Goal: Check status: Check status

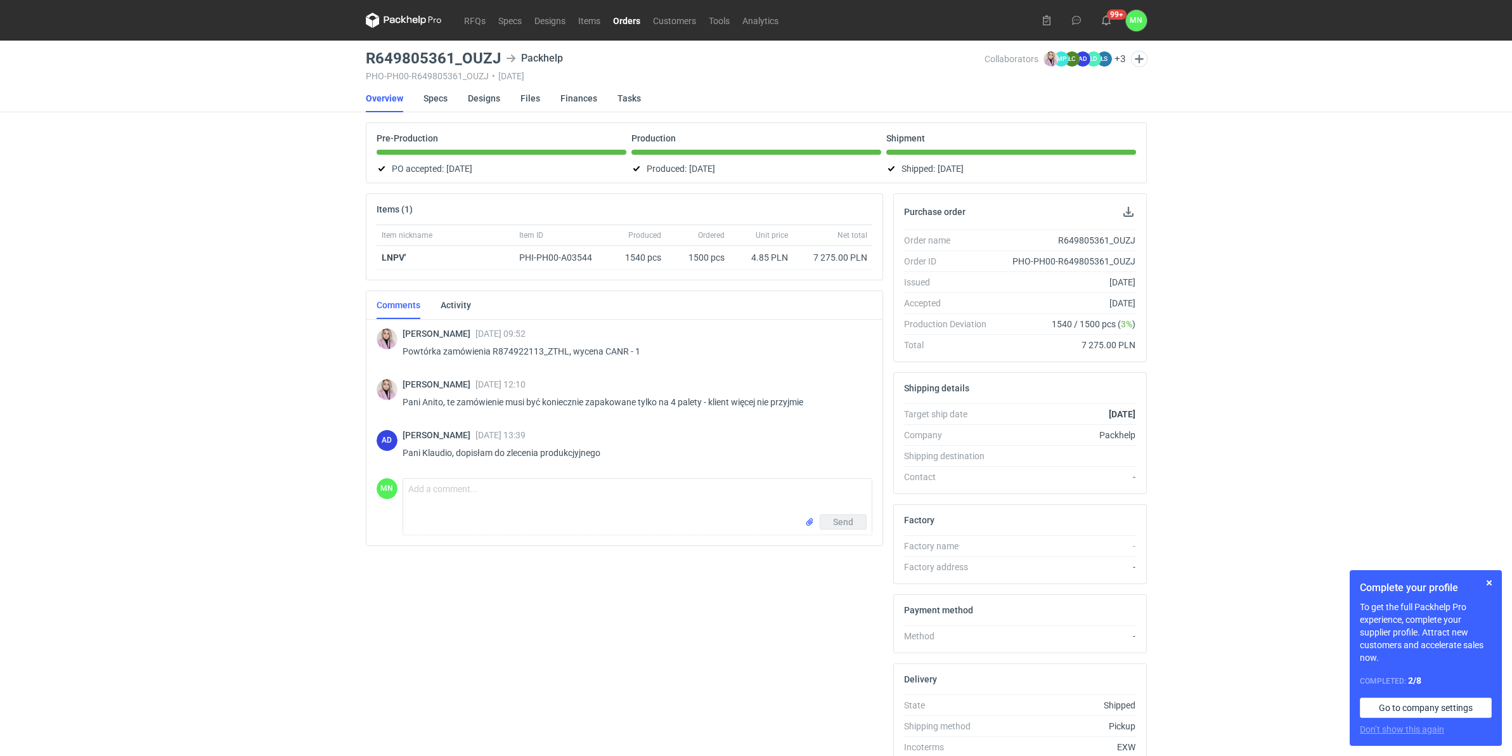
click at [623, 20] on link "Orders" at bounding box center [627, 20] width 40 height 15
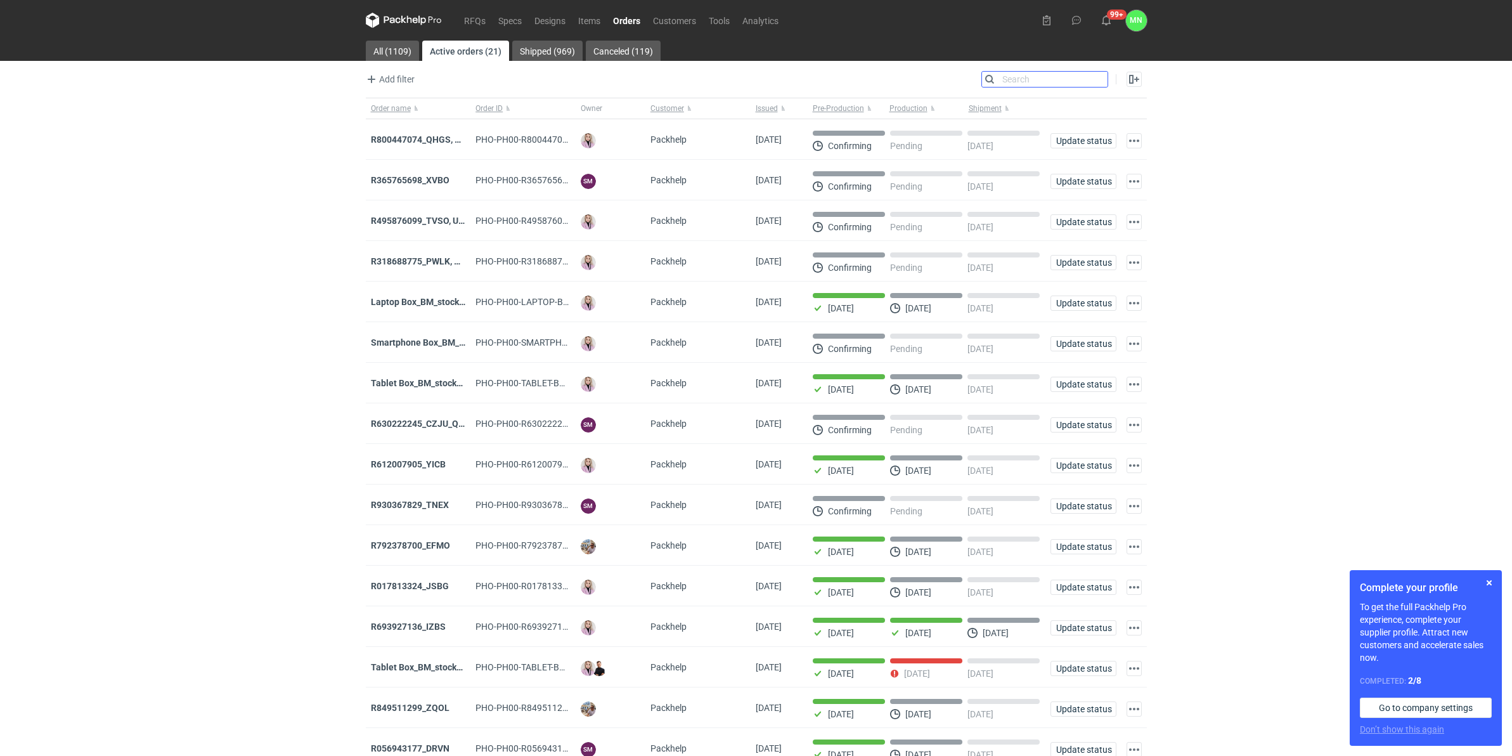
click at [1101, 83] on input "Search" at bounding box center [1045, 79] width 126 height 15
type input "ahyw"
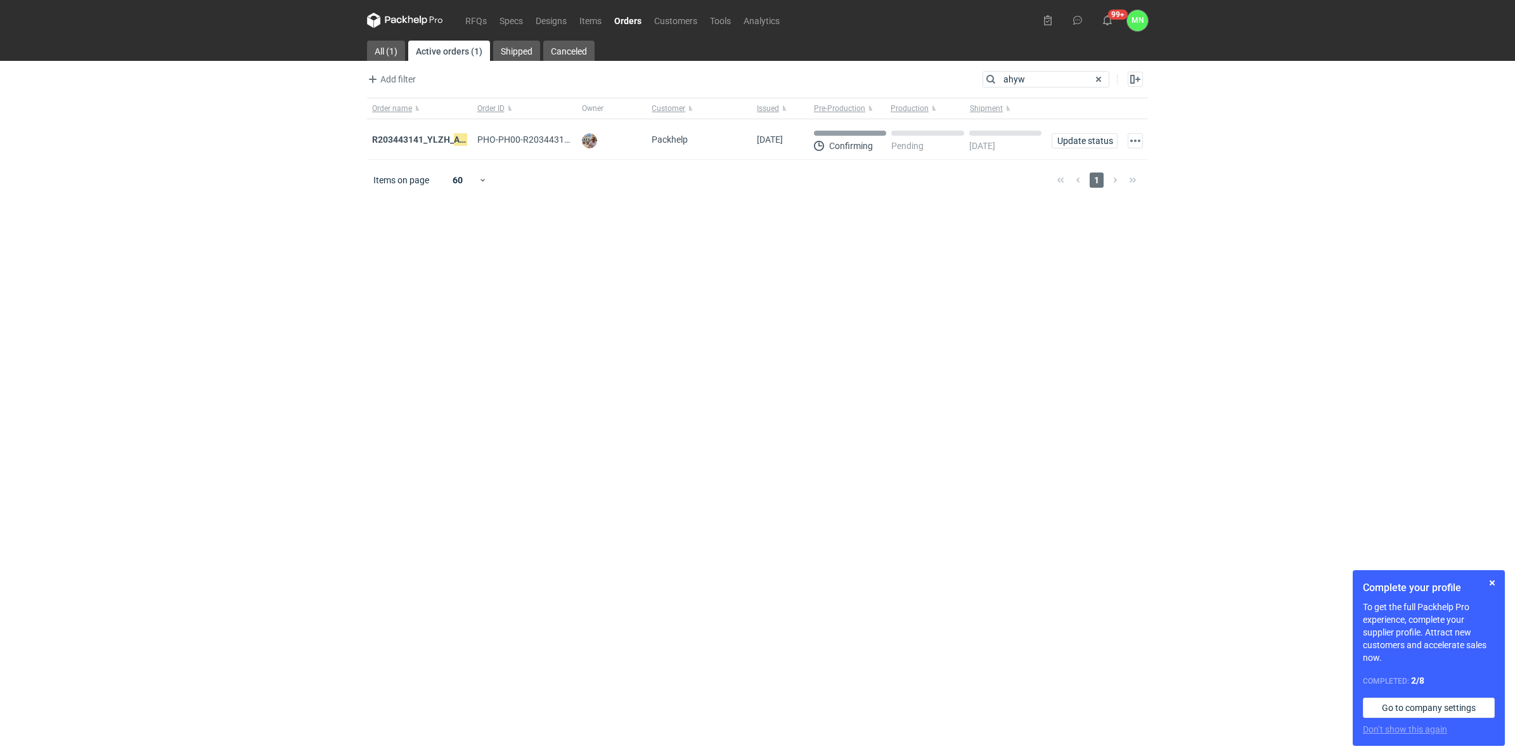
click at [444, 139] on strong "R203443141_YLZH_ AHYW" at bounding box center [425, 140] width 107 height 14
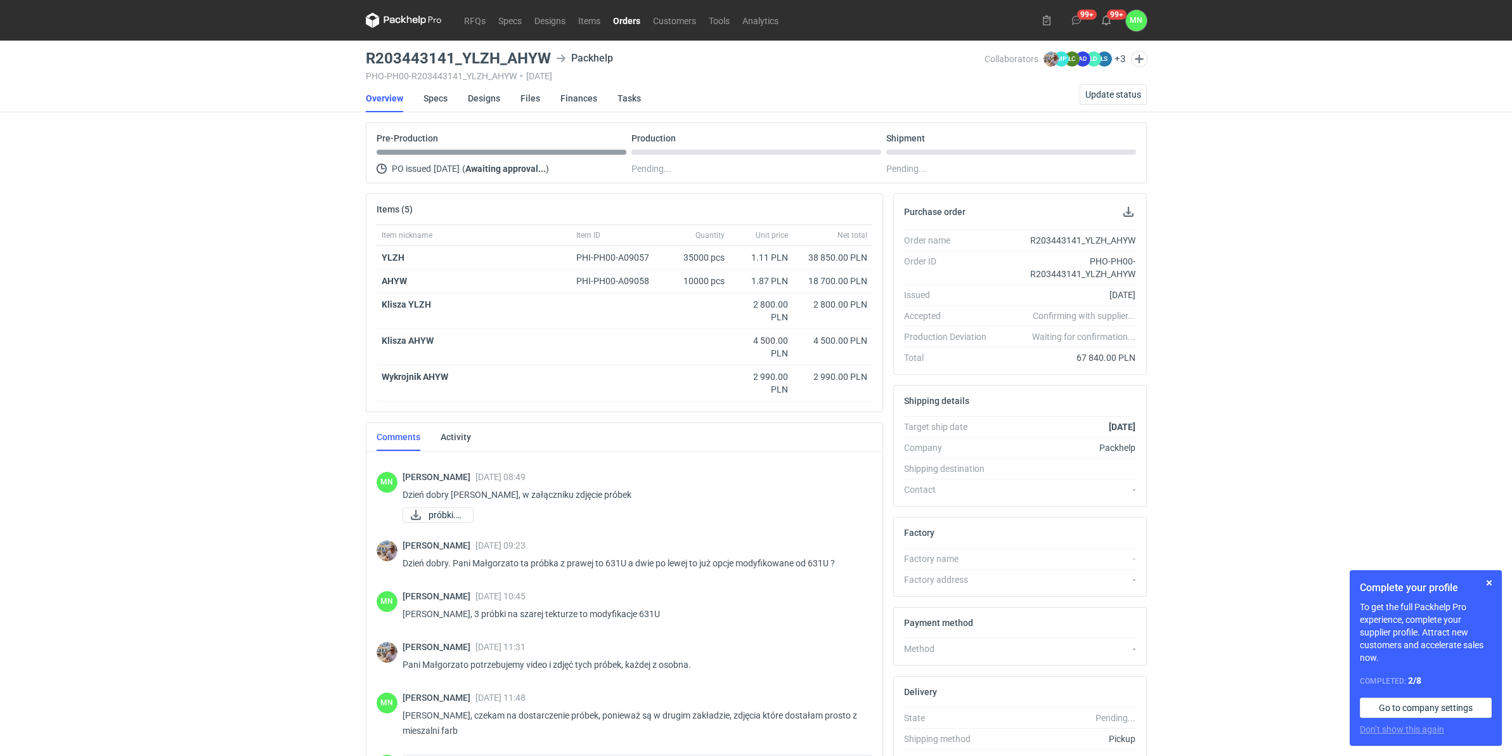
drag, startPoint x: 620, startPoint y: 20, endPoint x: 625, endPoint y: 29, distance: 9.9
click at [620, 20] on link "Orders" at bounding box center [627, 20] width 40 height 15
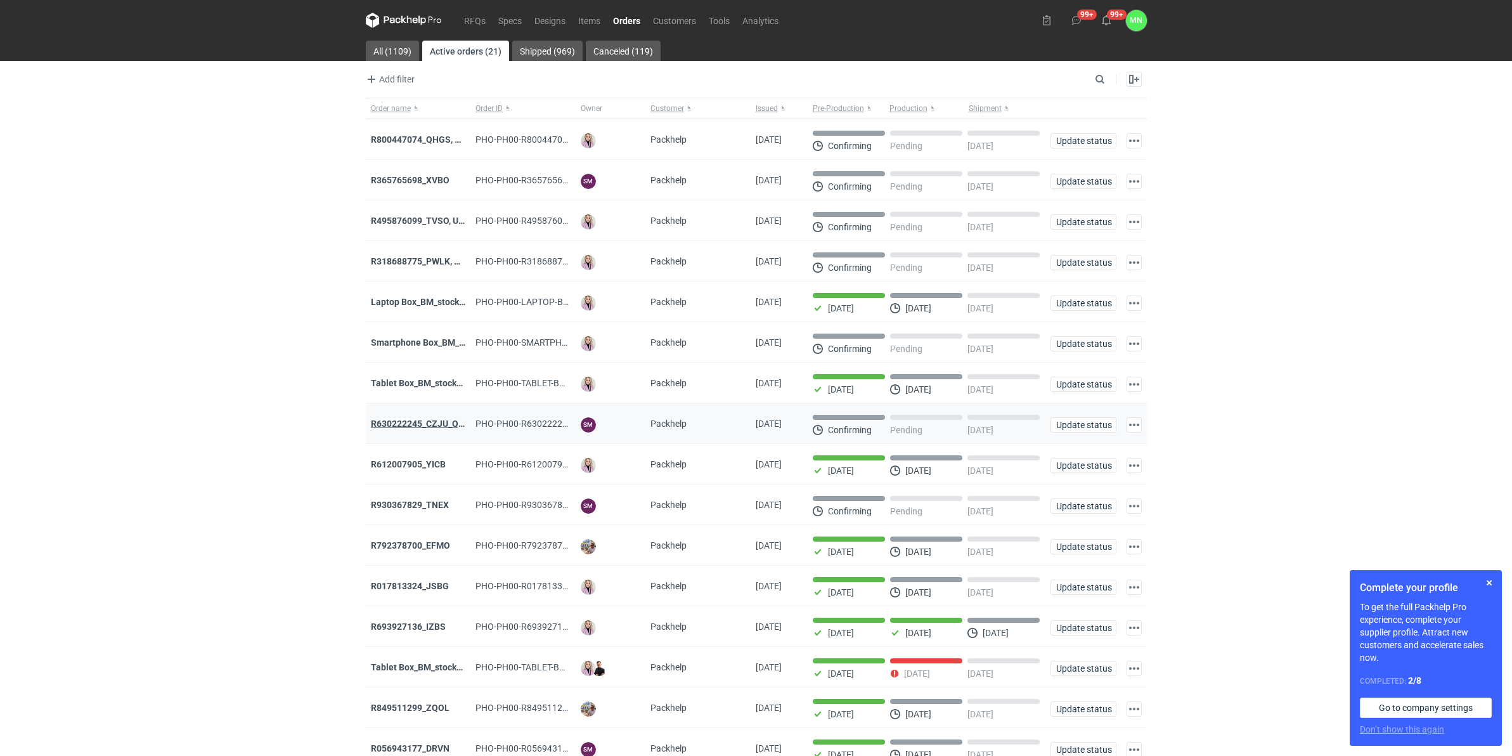
click at [436, 427] on strong "R630222245_CZJU_QNLS_PWUU" at bounding box center [437, 423] width 133 height 10
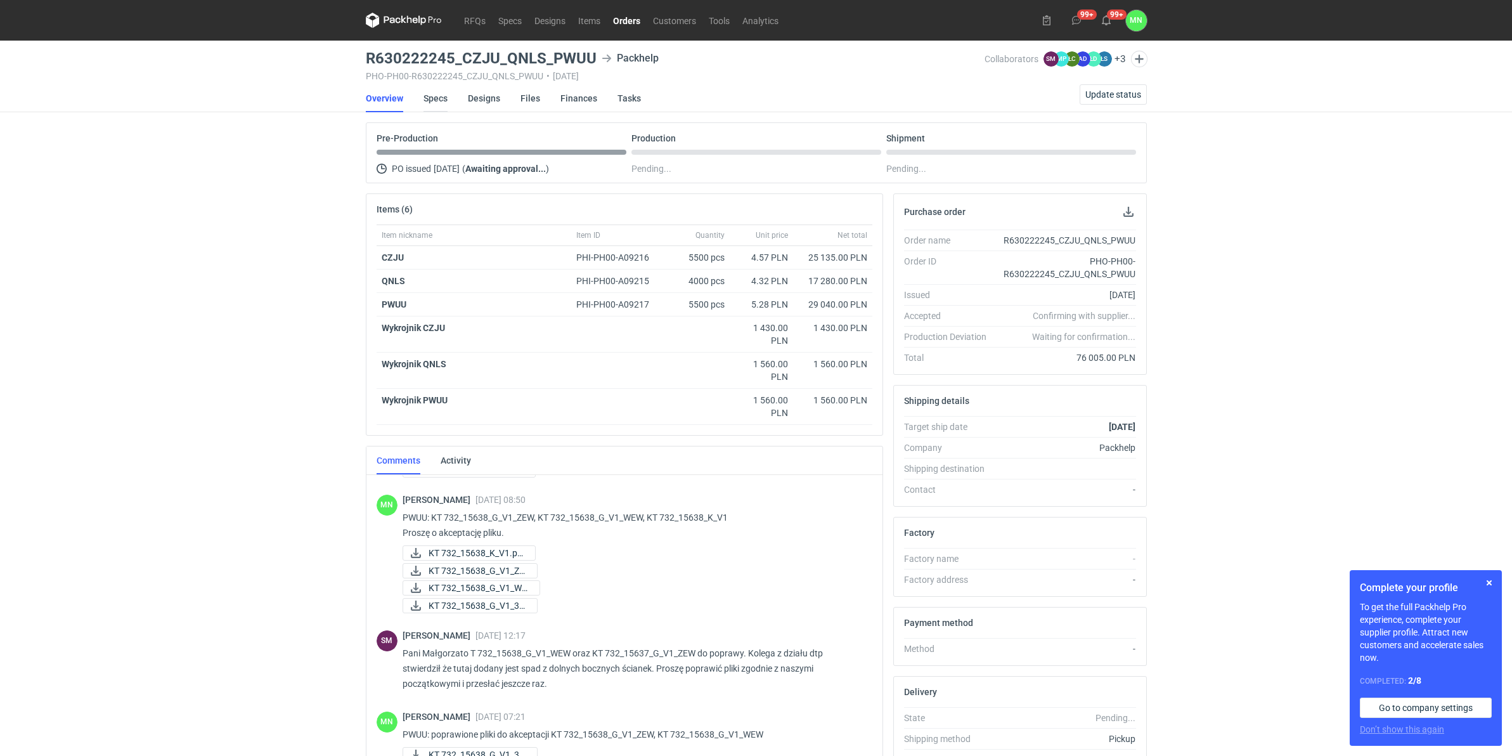
click at [427, 102] on link "Specs" at bounding box center [436, 98] width 24 height 28
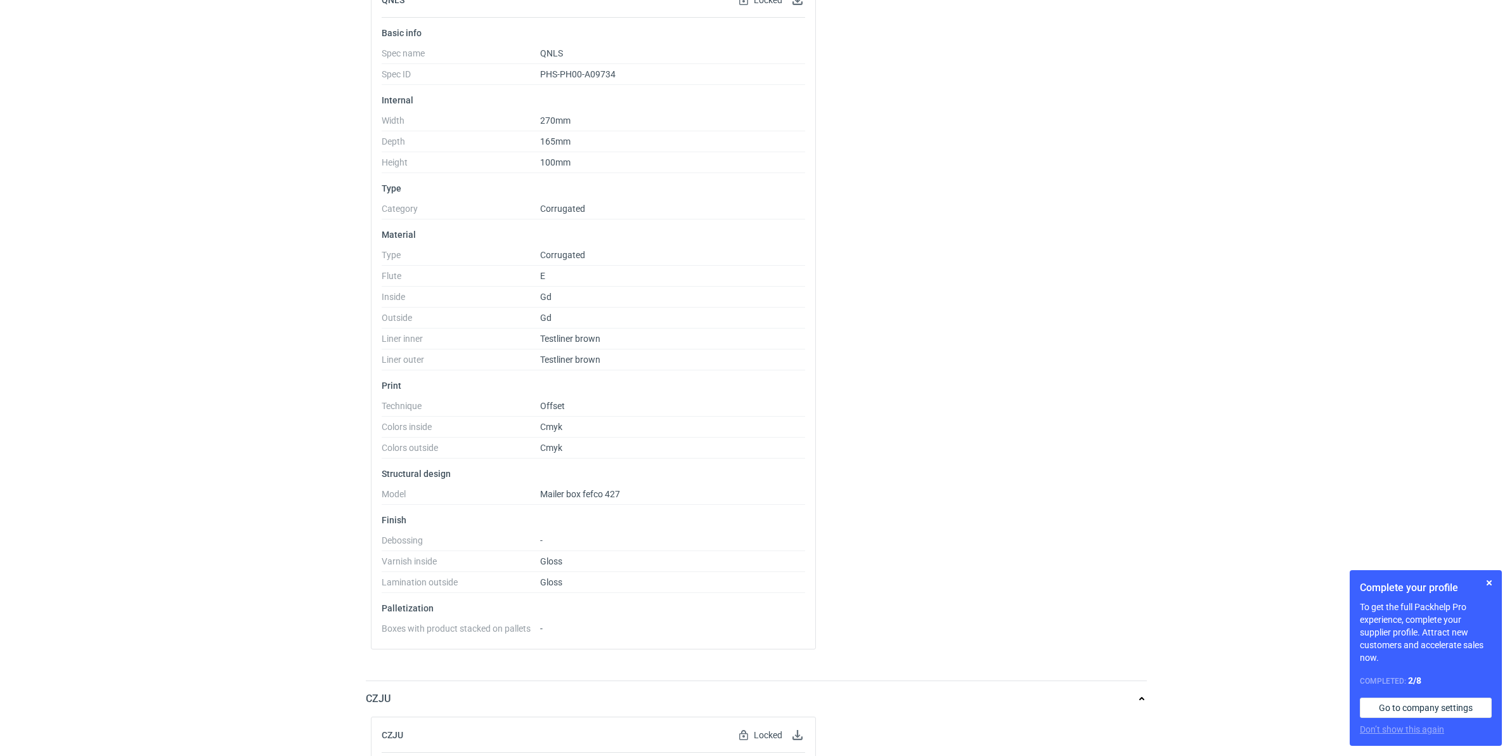
scroll to position [238, 0]
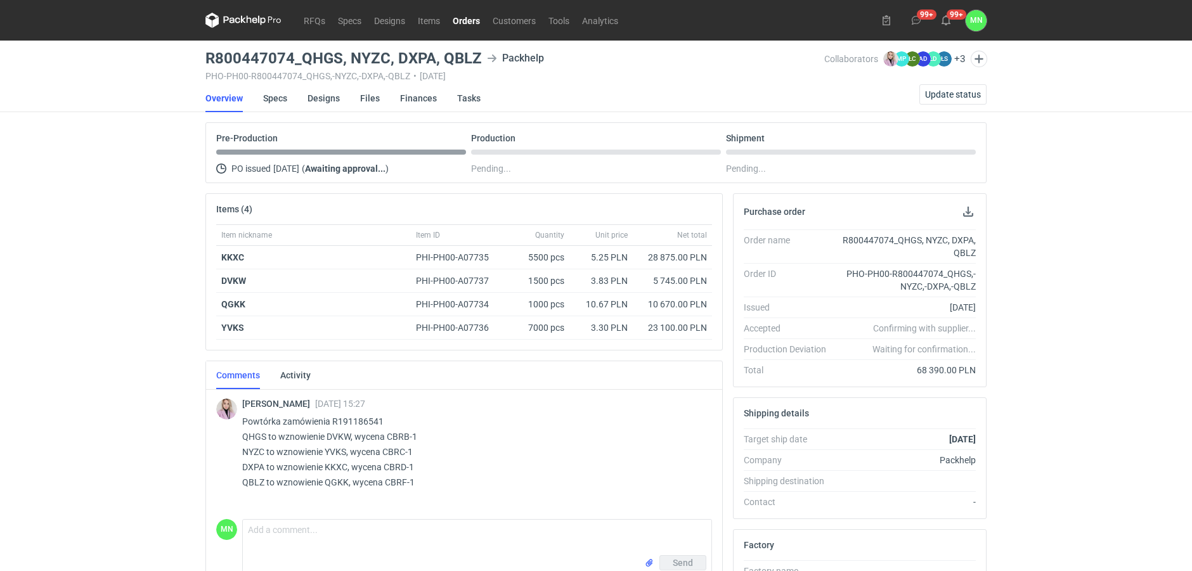
click at [77, 375] on div "RFQs Specs Designs Items Orders Customers Tools Analytics 99+ 99+ MN Małgorzata…" at bounding box center [596, 285] width 1192 height 571
click at [1116, 355] on div "RFQs Specs Designs Items Orders Customers Tools Analytics 99+ 99+ MN Małgorzata…" at bounding box center [596, 285] width 1192 height 571
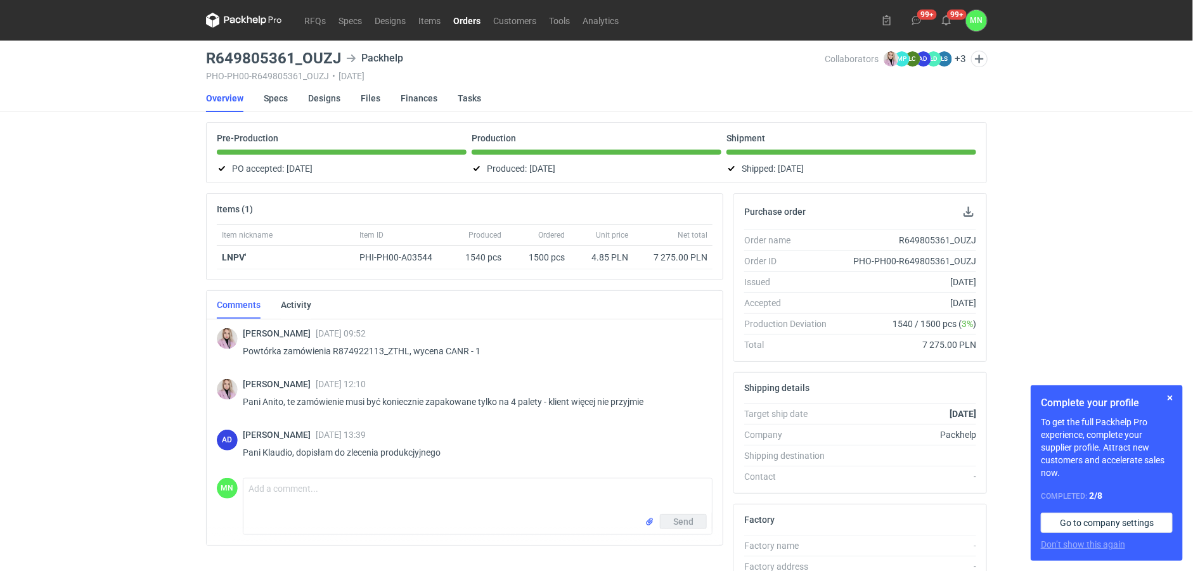
drag, startPoint x: 467, startPoint y: 16, endPoint x: 464, endPoint y: 26, distance: 10.6
click at [467, 16] on link "Orders" at bounding box center [467, 20] width 40 height 15
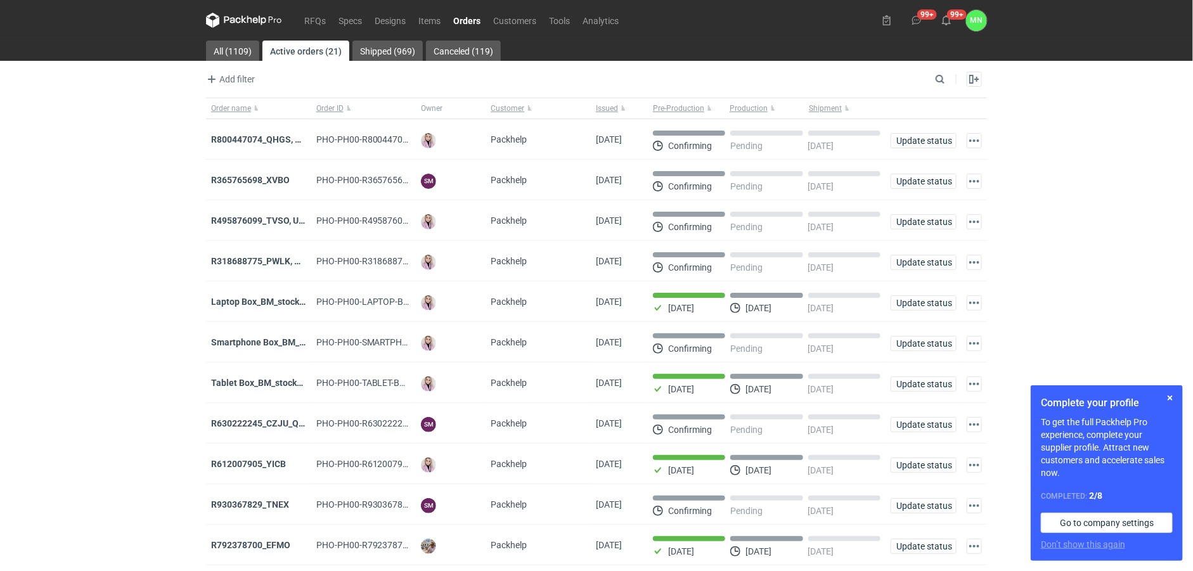
click at [269, 143] on strong "R800447074_QHGS, NYZC, DXPA, QBLZ" at bounding box center [291, 139] width 160 height 10
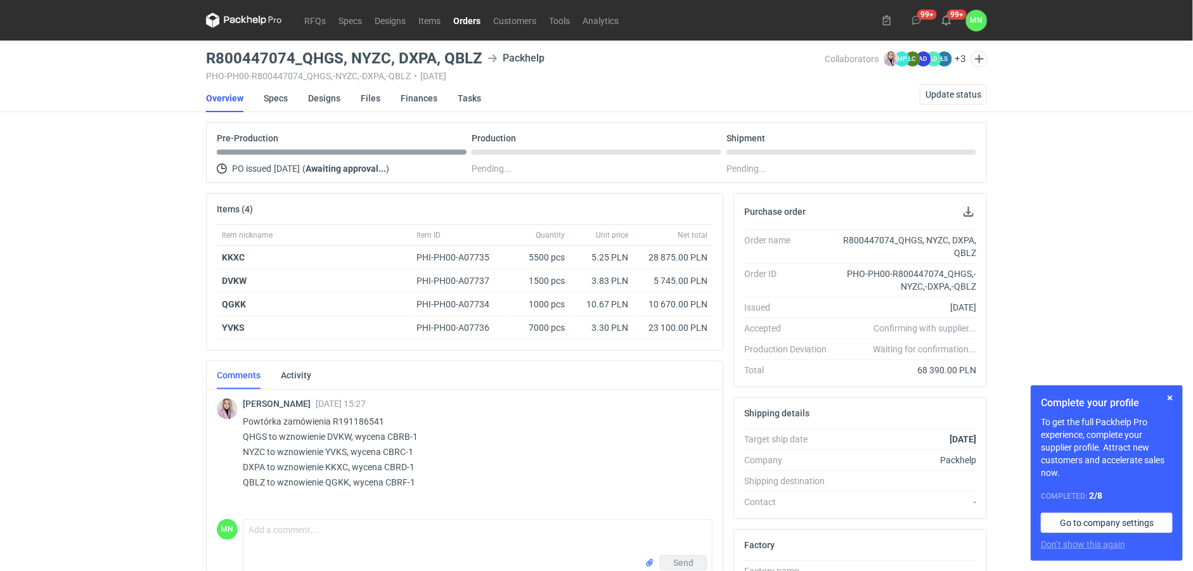
click at [328, 482] on p "Powtórka zamówienia R191186541 QHGS to wznowienie DVKW, wycena CBRB-1 NYZC to w…" at bounding box center [473, 452] width 460 height 76
copy p "QGKK"
drag, startPoint x: 479, startPoint y: 54, endPoint x: 208, endPoint y: 49, distance: 270.8
click at [208, 49] on main "R800447074_QHGS, NYZC, DXPA, QBLZ Packhelp PHO-PH00-R800447074_QHGS,-NYZC,-DXPA…" at bounding box center [596, 441] width 791 height 800
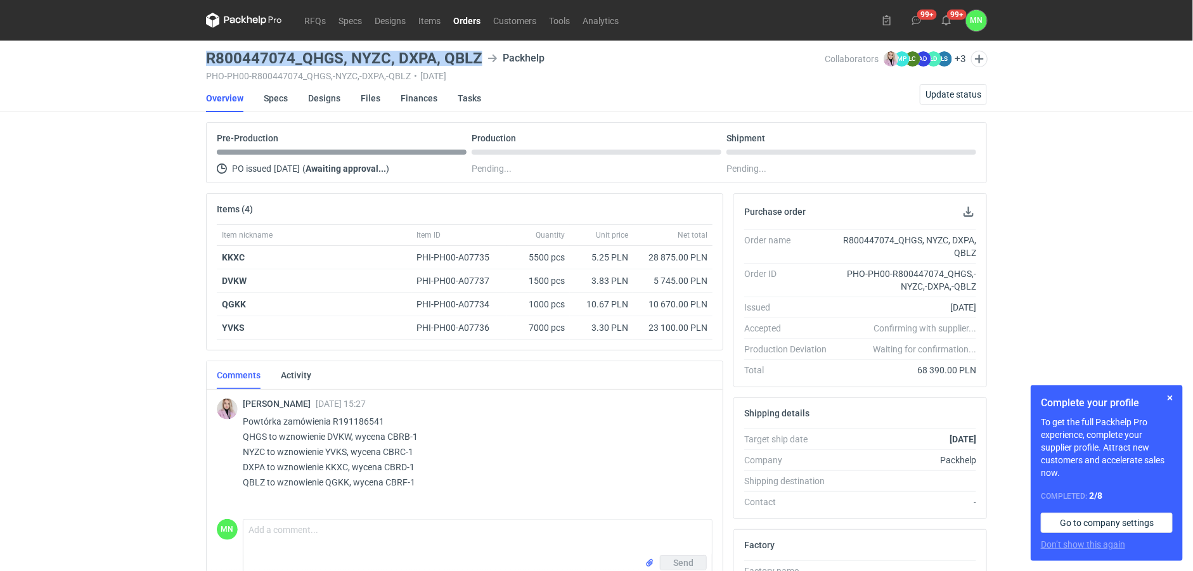
copy h3 "R800447074_QHGS, NYZC, DXPA, QBLZ"
drag, startPoint x: 68, startPoint y: 415, endPoint x: 113, endPoint y: 443, distance: 52.6
click at [68, 415] on div "RFQs Specs Designs Items Orders Customers Tools Analytics 99+ 99+ MN Małgorzata…" at bounding box center [596, 285] width 1193 height 571
click at [149, 362] on div "RFQs Specs Designs Items Orders Customers Tools Analytics 99+ 99+ MN Małgorzata…" at bounding box center [596, 285] width 1193 height 571
click at [451, 20] on link "Orders" at bounding box center [467, 20] width 40 height 15
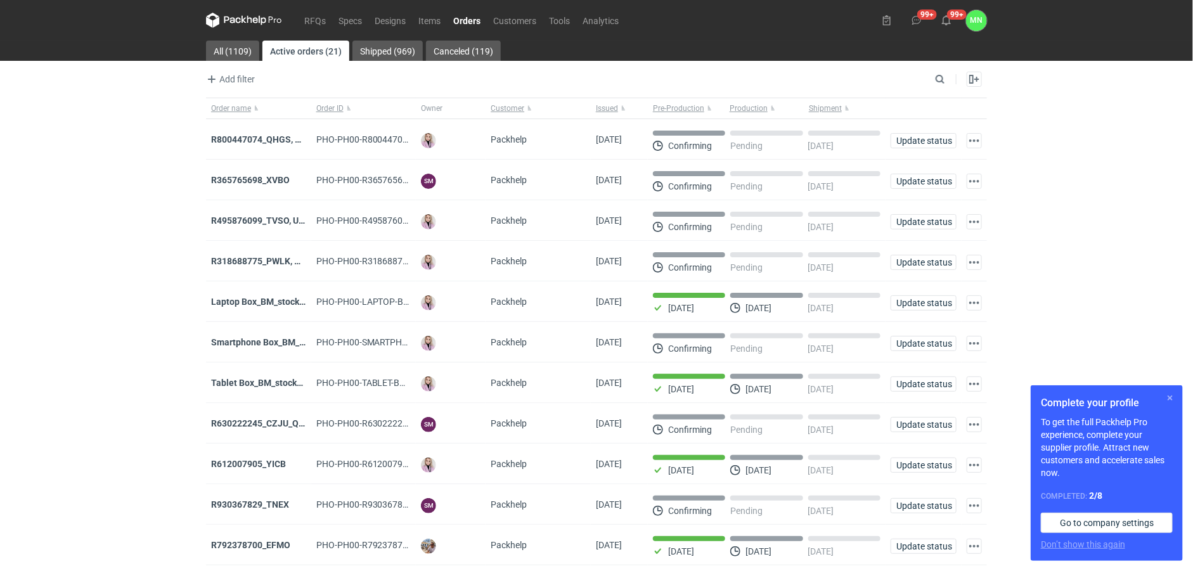
click at [1174, 398] on button "button" at bounding box center [1170, 398] width 15 height 15
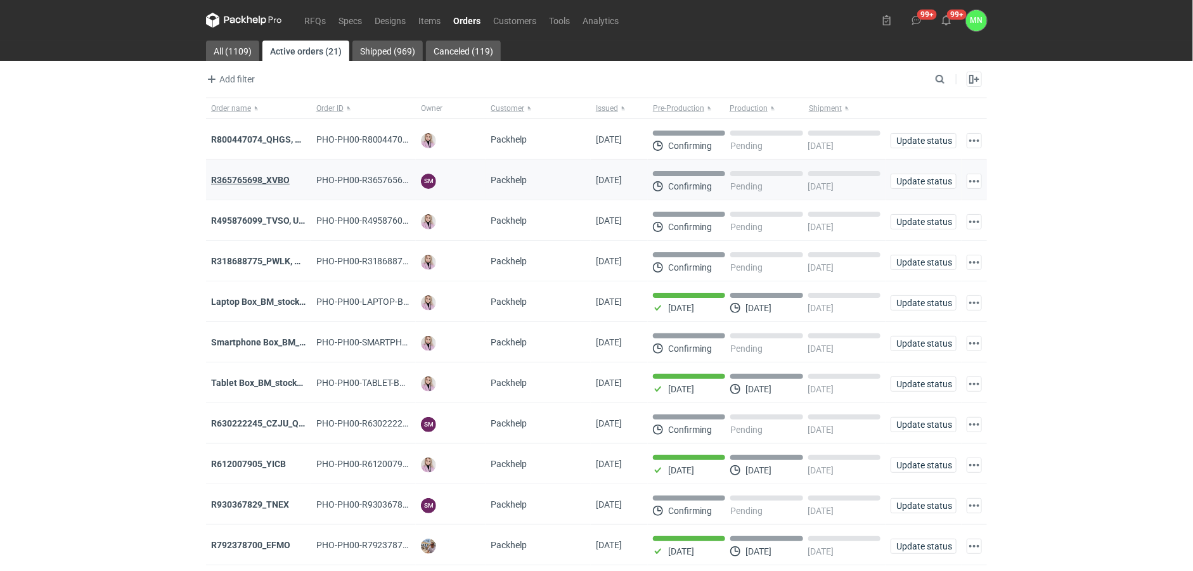
click at [244, 183] on strong "R365765698_XVBO" at bounding box center [250, 180] width 79 height 10
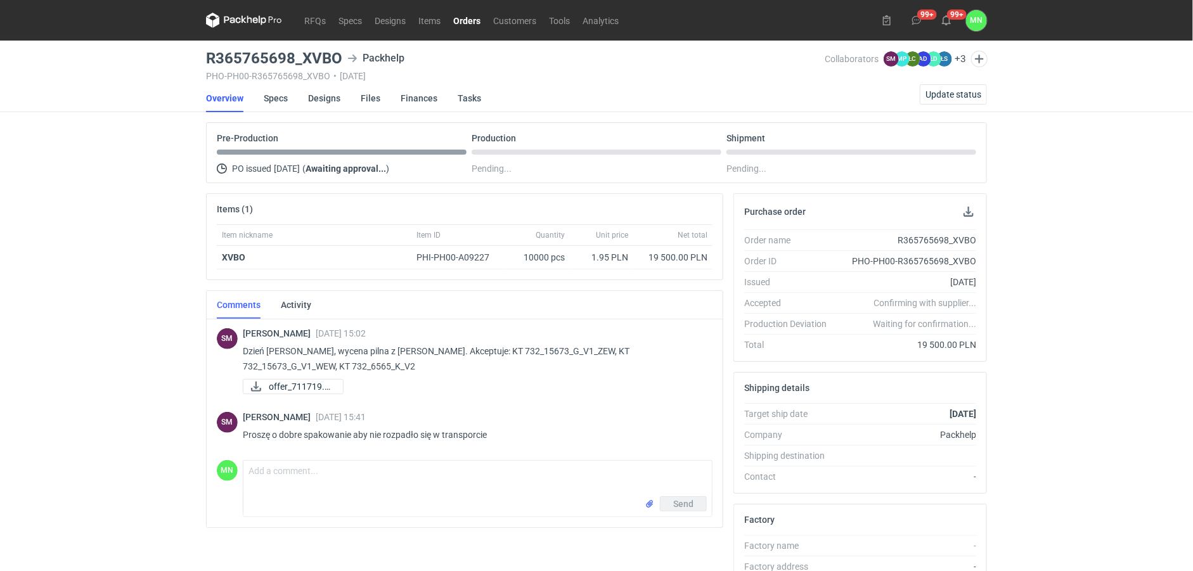
click at [455, 25] on link "Orders" at bounding box center [467, 20] width 40 height 15
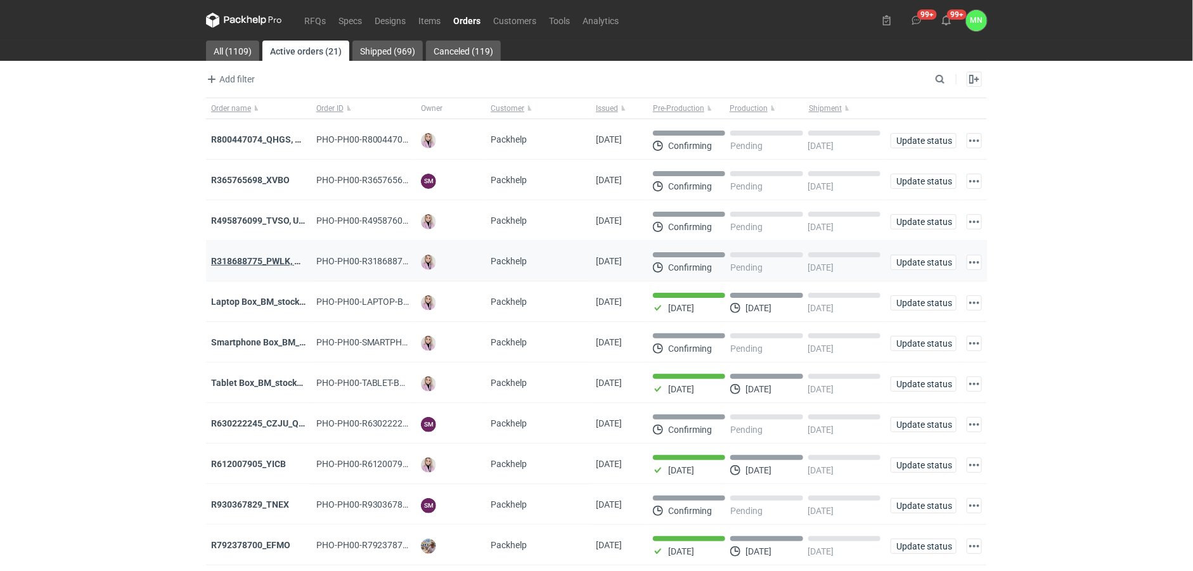
click at [283, 263] on strong "R318688775_PWLK, WTKU" at bounding box center [265, 261] width 108 height 10
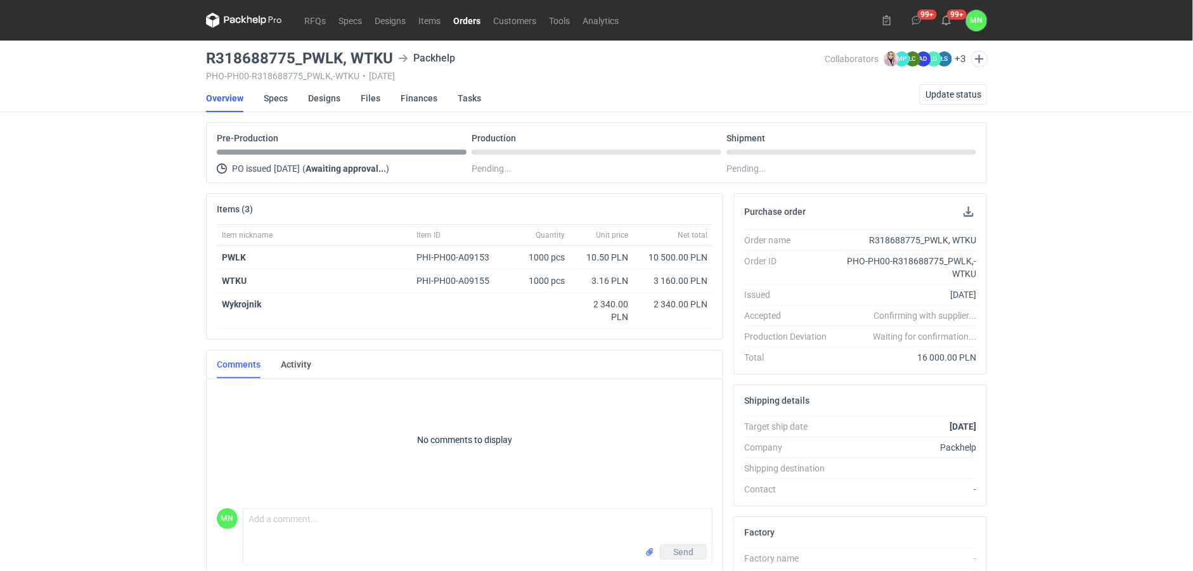
click at [476, 23] on link "Orders" at bounding box center [467, 20] width 40 height 15
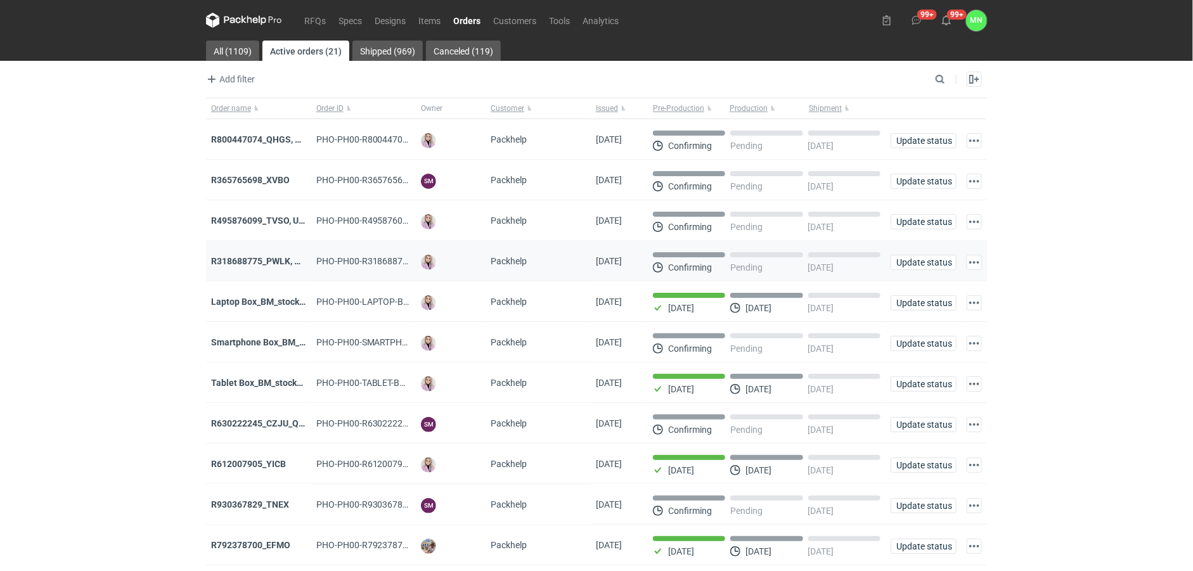
click at [255, 256] on div "R318688775_PWLK, WTKU" at bounding box center [258, 261] width 95 height 13
click at [258, 265] on strong "R318688775_PWLK, WTKU" at bounding box center [265, 261] width 108 height 10
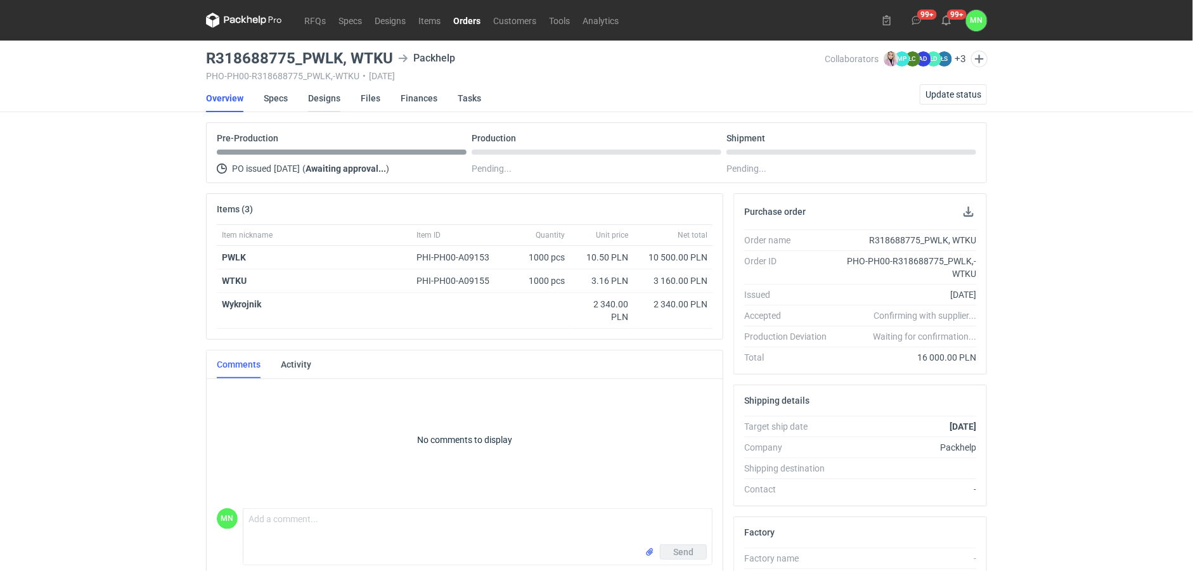
click at [330, 92] on link "Designs" at bounding box center [324, 98] width 32 height 28
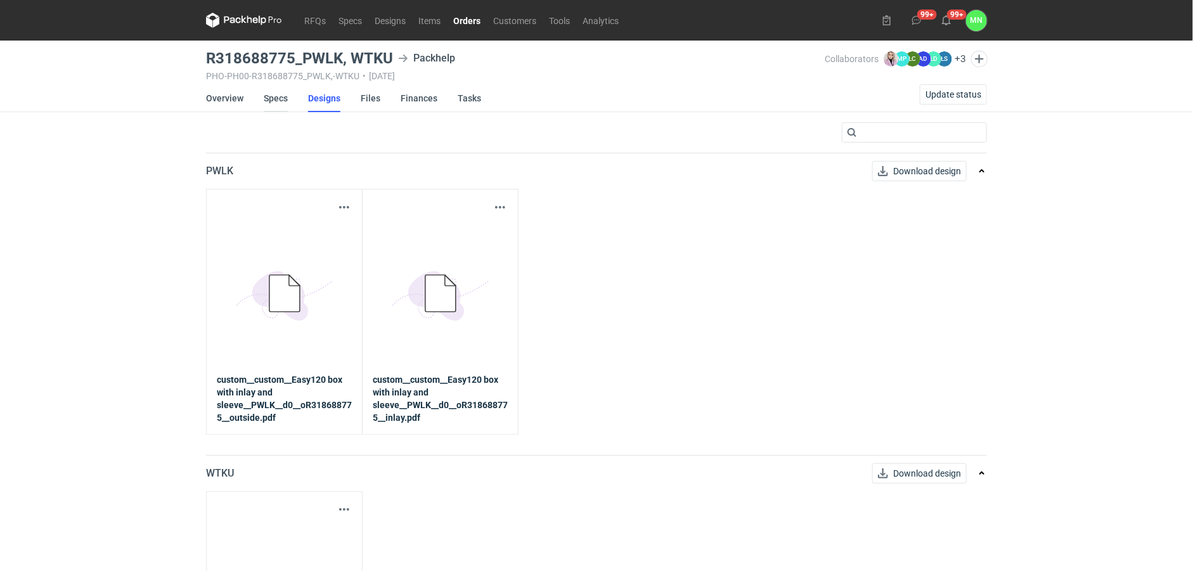
click at [275, 96] on link "Specs" at bounding box center [276, 98] width 24 height 28
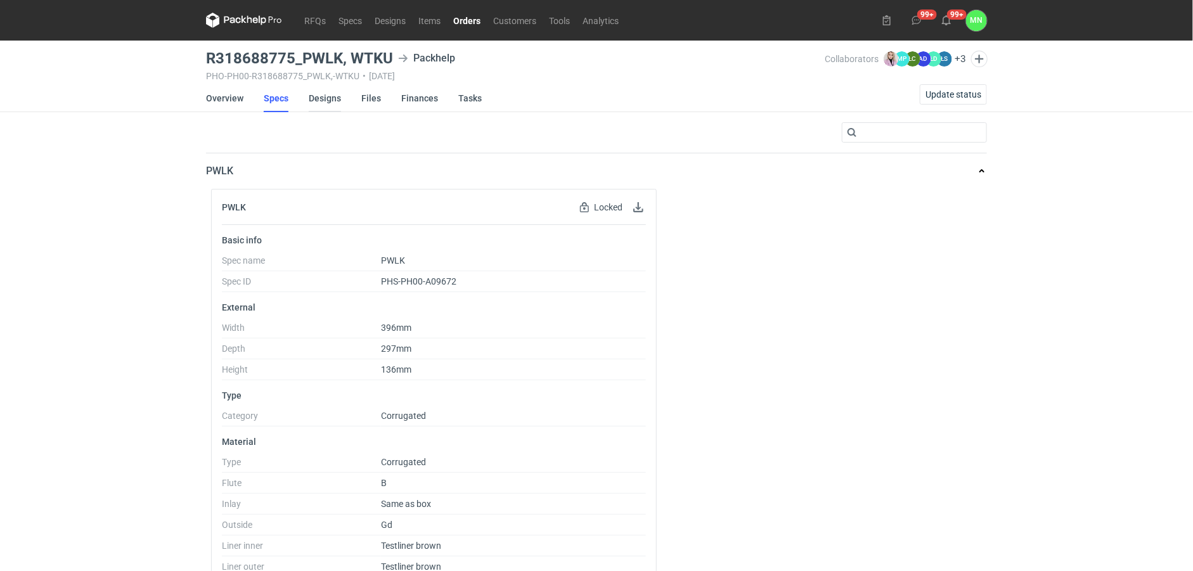
drag, startPoint x: 318, startPoint y: 97, endPoint x: 330, endPoint y: 116, distance: 22.9
click at [318, 97] on link "Designs" at bounding box center [325, 98] width 32 height 28
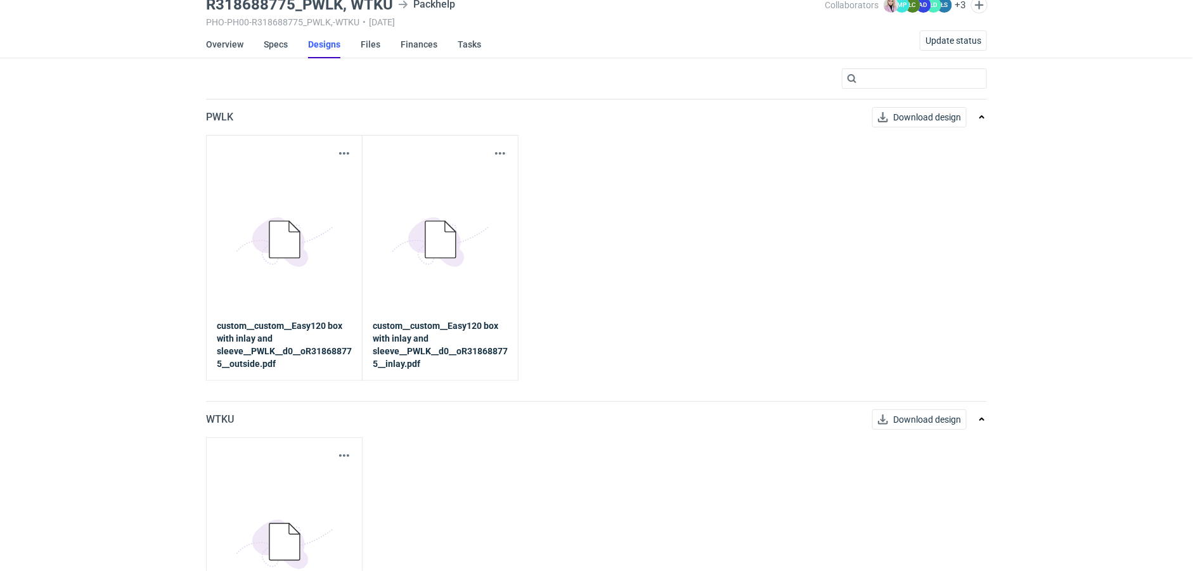
scroll to position [166, 0]
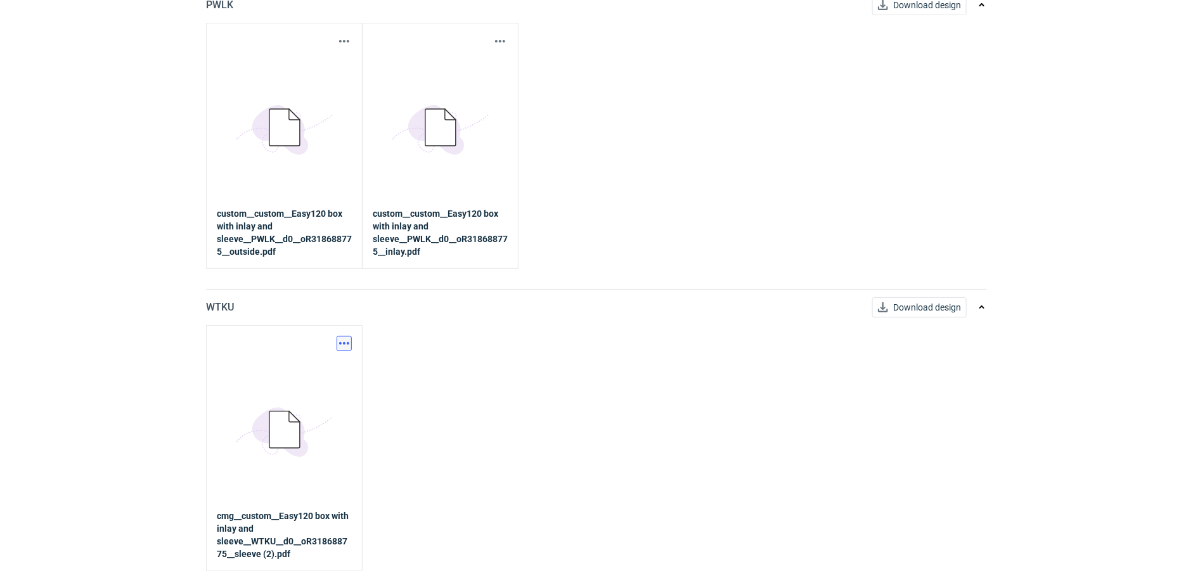
click at [337, 341] on button "button" at bounding box center [344, 343] width 15 height 15
click at [287, 373] on link "Download design part" at bounding box center [288, 371] width 117 height 20
click at [339, 36] on button "button" at bounding box center [344, 41] width 15 height 15
click at [299, 70] on link "Download design part" at bounding box center [288, 68] width 117 height 20
click at [504, 40] on button "button" at bounding box center [500, 41] width 15 height 15
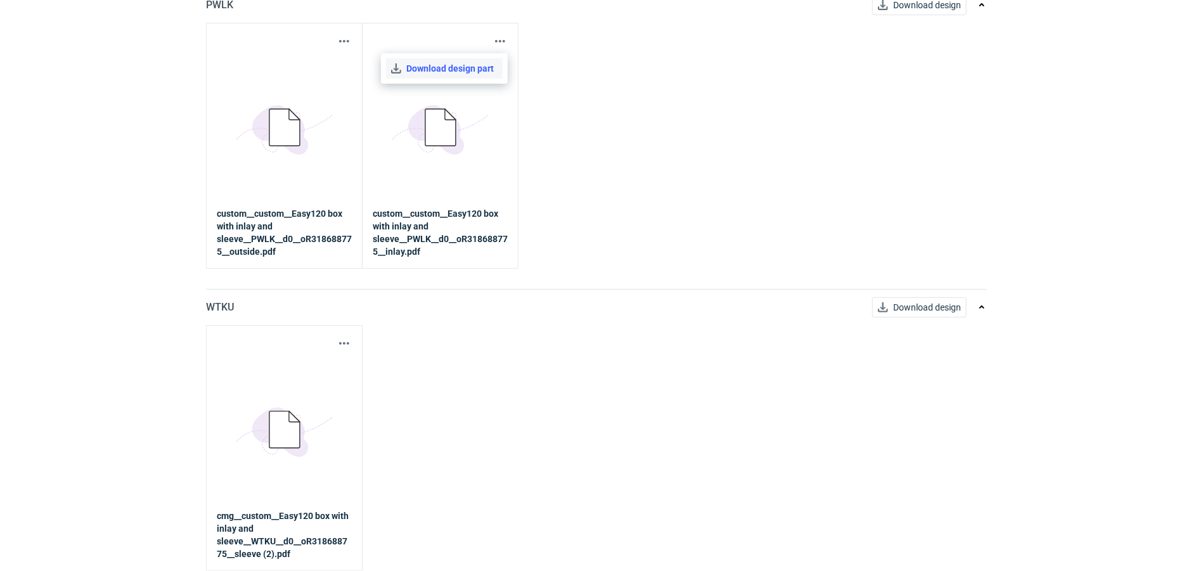
click at [454, 68] on link "Download design part" at bounding box center [444, 68] width 117 height 20
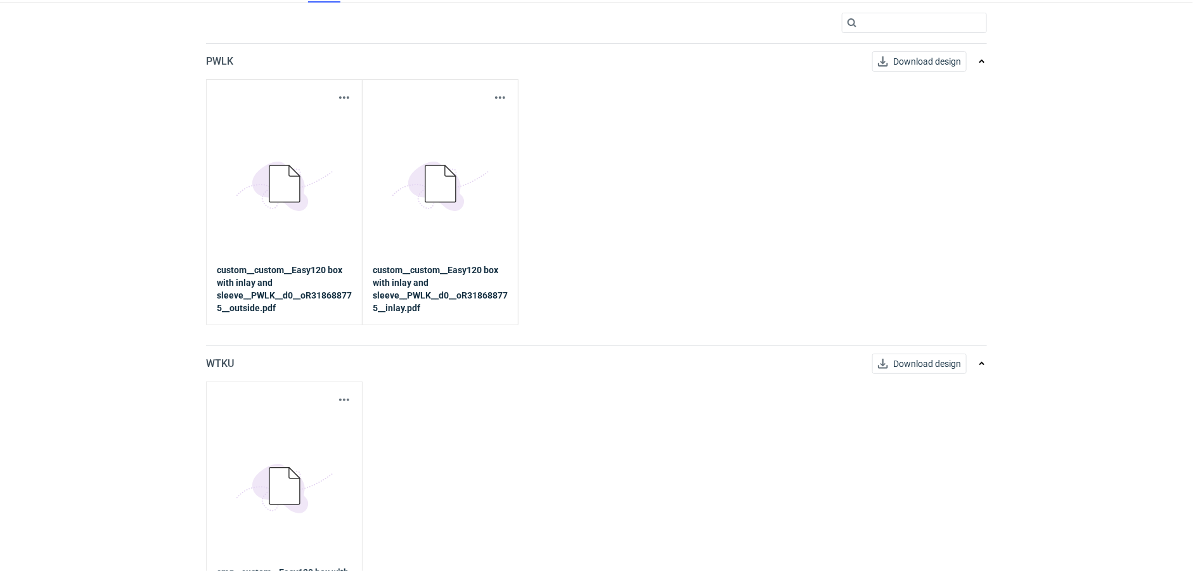
scroll to position [0, 0]
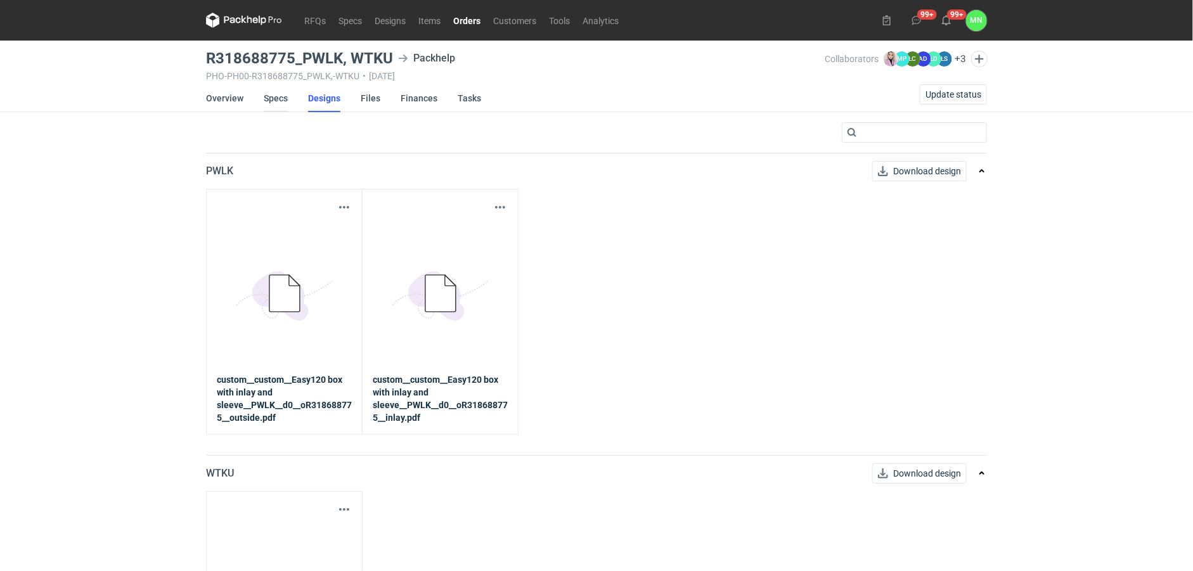
click at [265, 99] on link "Specs" at bounding box center [276, 98] width 24 height 28
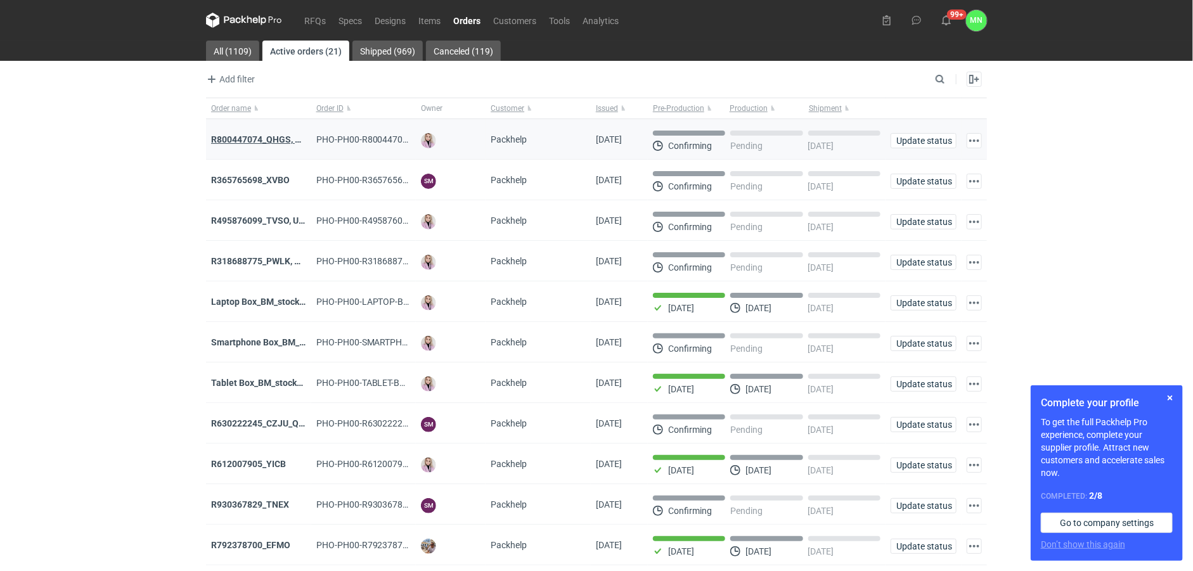
click at [261, 138] on strong "R800447074_QHGS, NYZC, DXPA, QBLZ" at bounding box center [291, 139] width 160 height 10
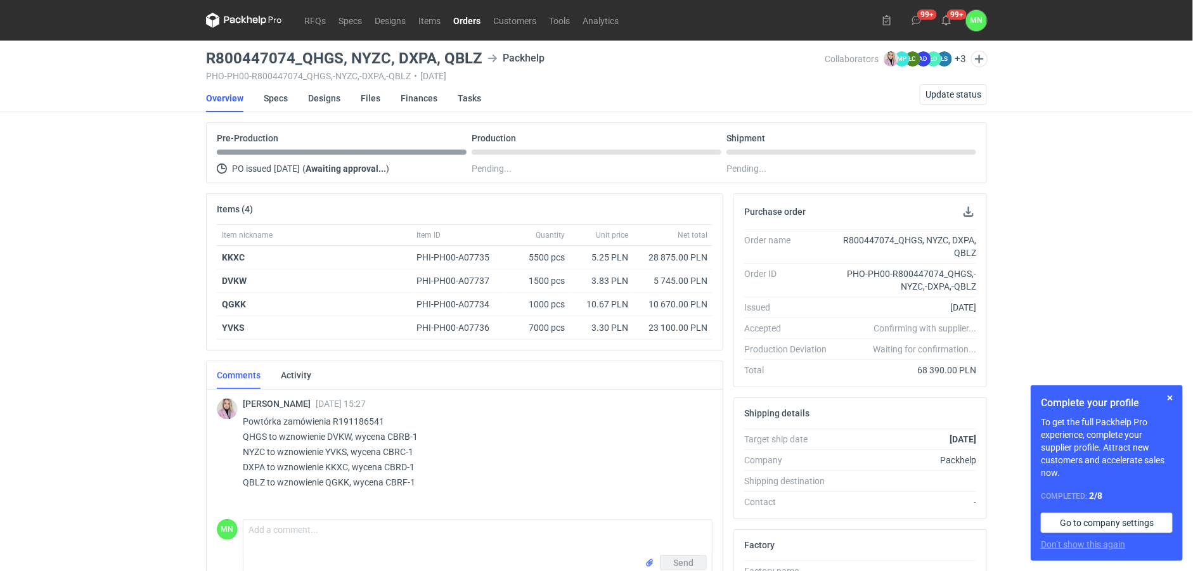
click at [168, 432] on div "RFQs Specs Designs Items Orders Customers Tools Analytics 99+ 99+ MN Małgorzata…" at bounding box center [596, 285] width 1193 height 571
click at [140, 114] on div "RFQs Specs Designs Items Orders Customers Tools Analytics 99+ 99+ MN Małgorzata…" at bounding box center [596, 285] width 1193 height 571
click at [473, 19] on link "Orders" at bounding box center [467, 20] width 40 height 15
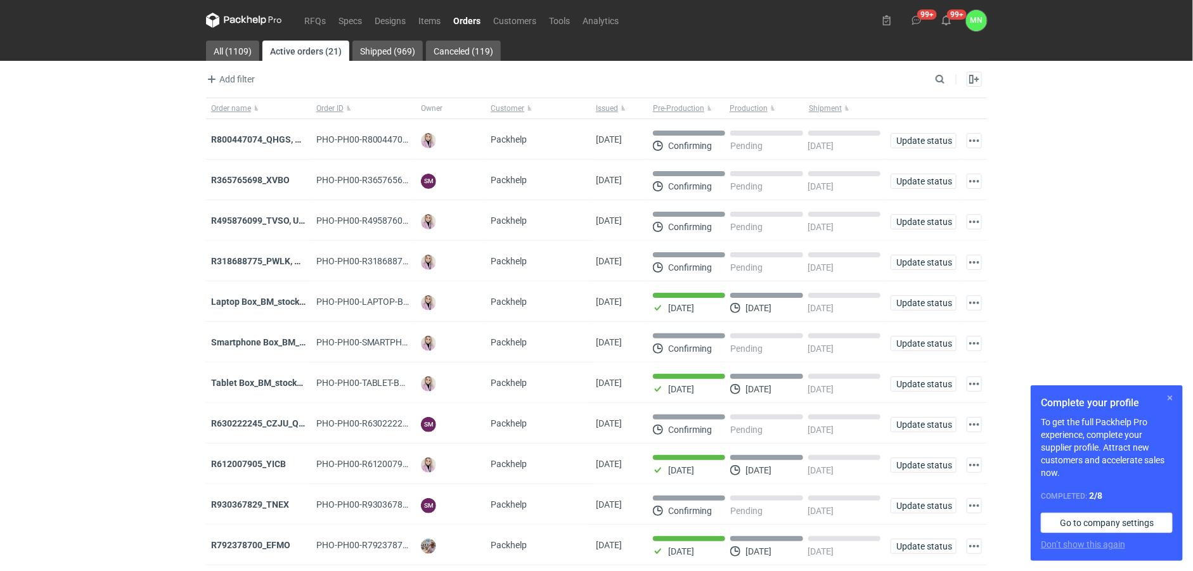
click at [1173, 398] on button "button" at bounding box center [1170, 398] width 15 height 15
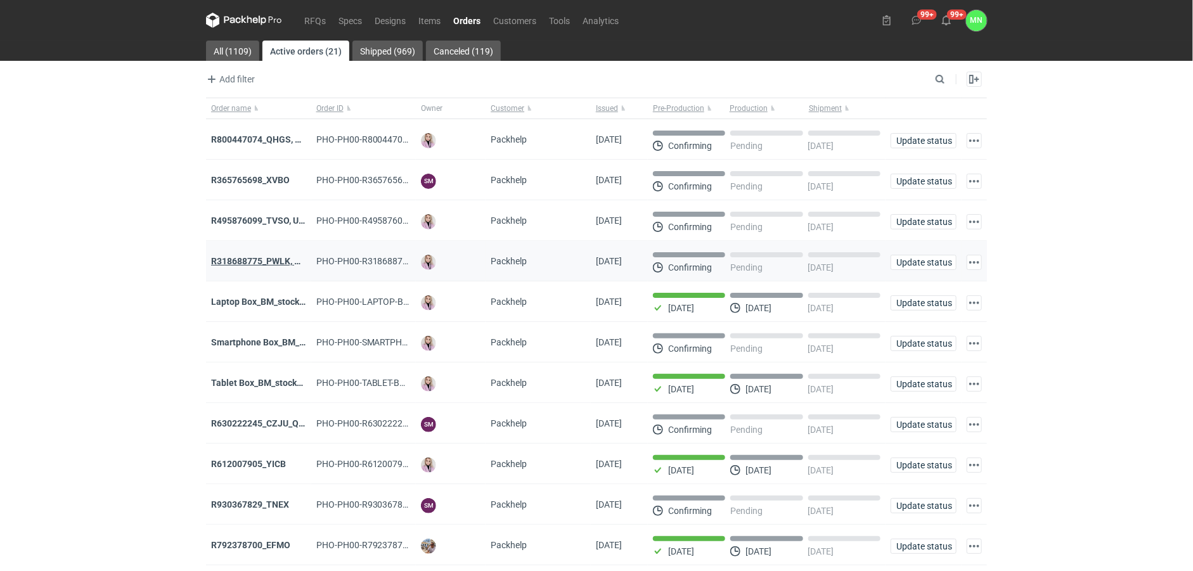
click at [274, 268] on div "R318688775_PWLK, WTKU" at bounding box center [258, 261] width 95 height 13
click at [273, 425] on strong "R630222245_CZJU_QNLS_PWUU" at bounding box center [277, 423] width 133 height 10
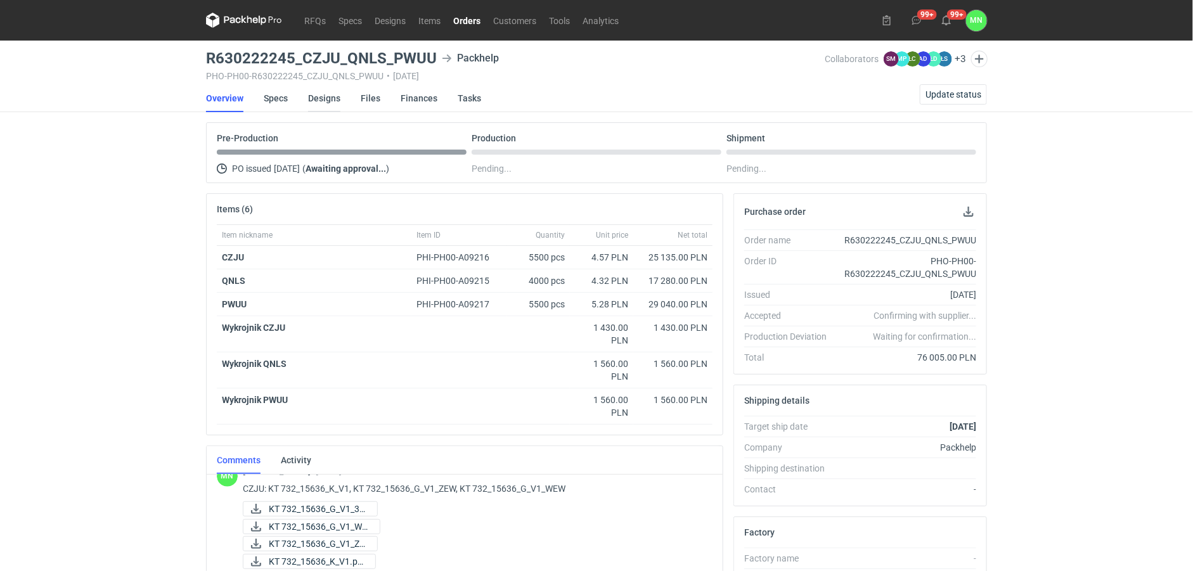
click at [328, 94] on link "Designs" at bounding box center [324, 98] width 32 height 28
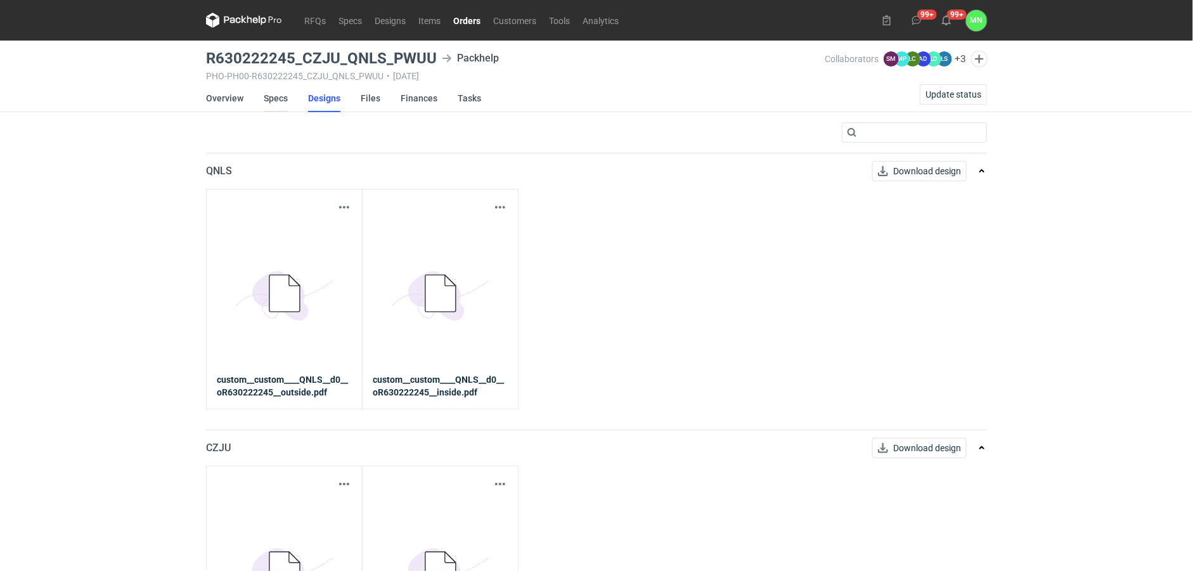
click at [280, 100] on link "Specs" at bounding box center [276, 98] width 24 height 28
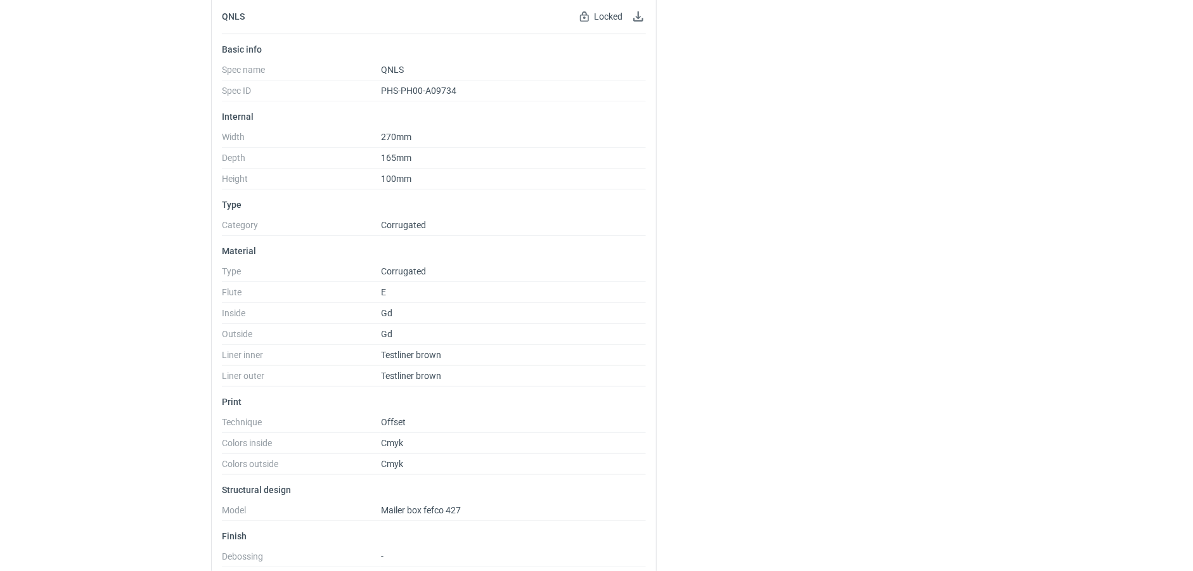
scroll to position [317, 0]
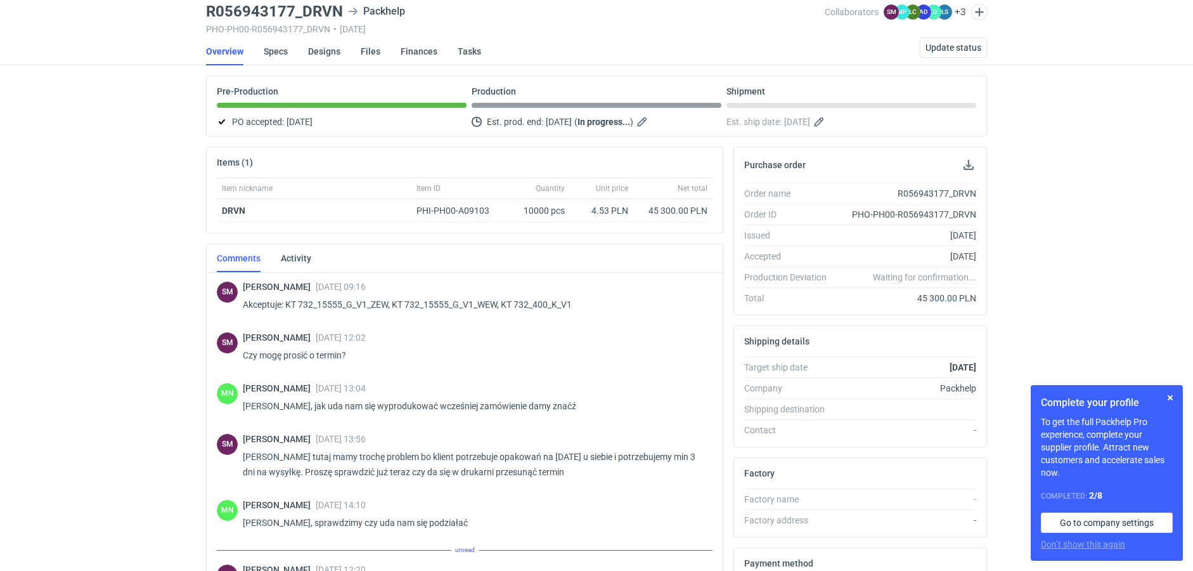
scroll to position [604, 0]
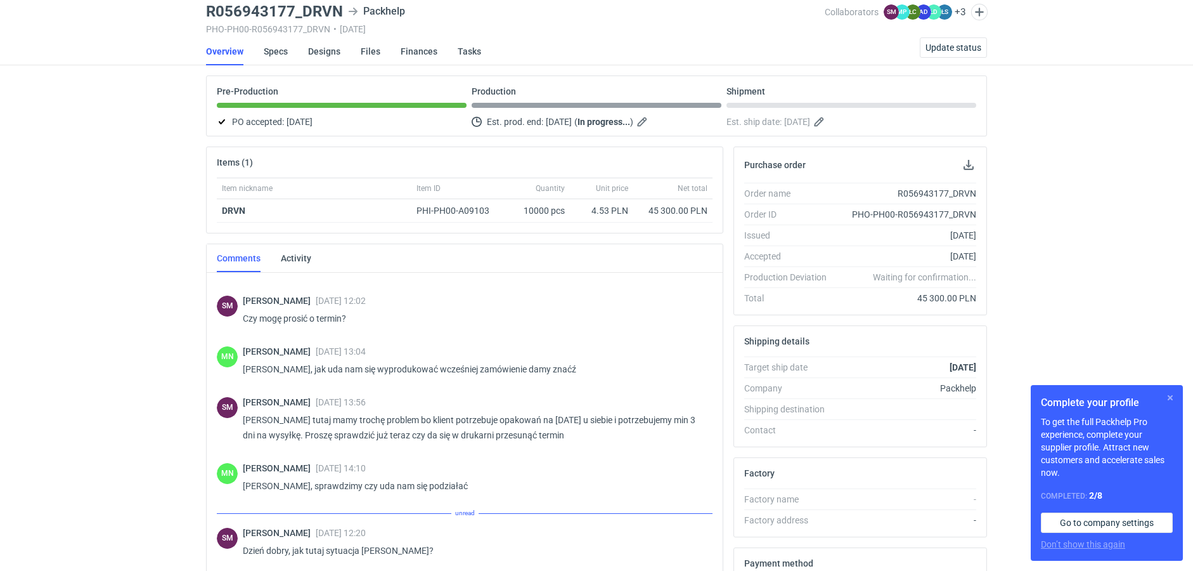
click at [1172, 394] on button "button" at bounding box center [1170, 397] width 15 height 15
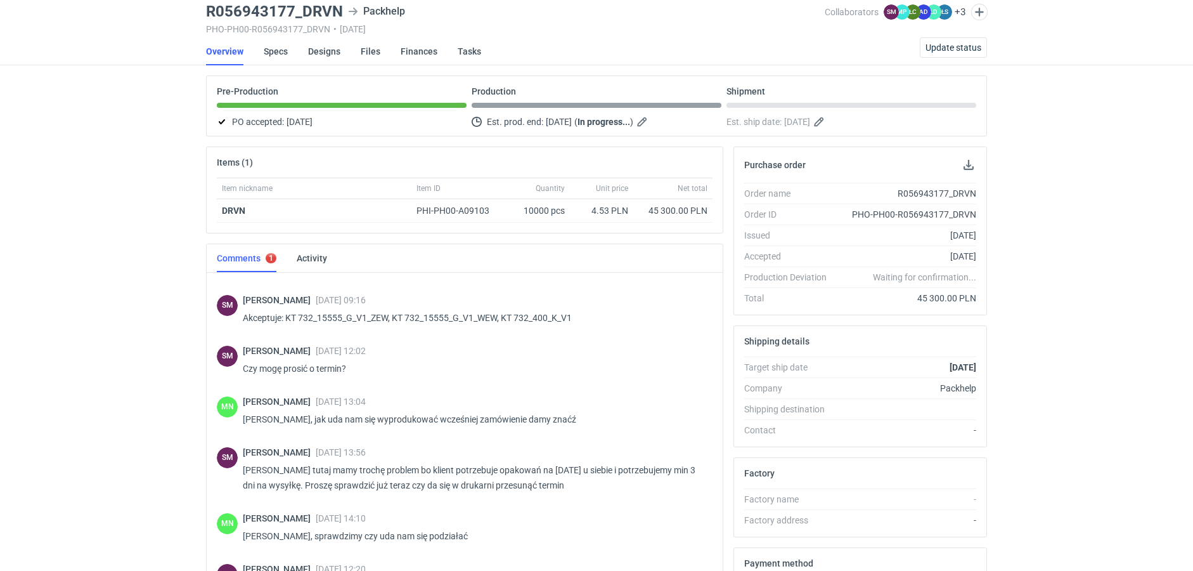
scroll to position [590, 0]
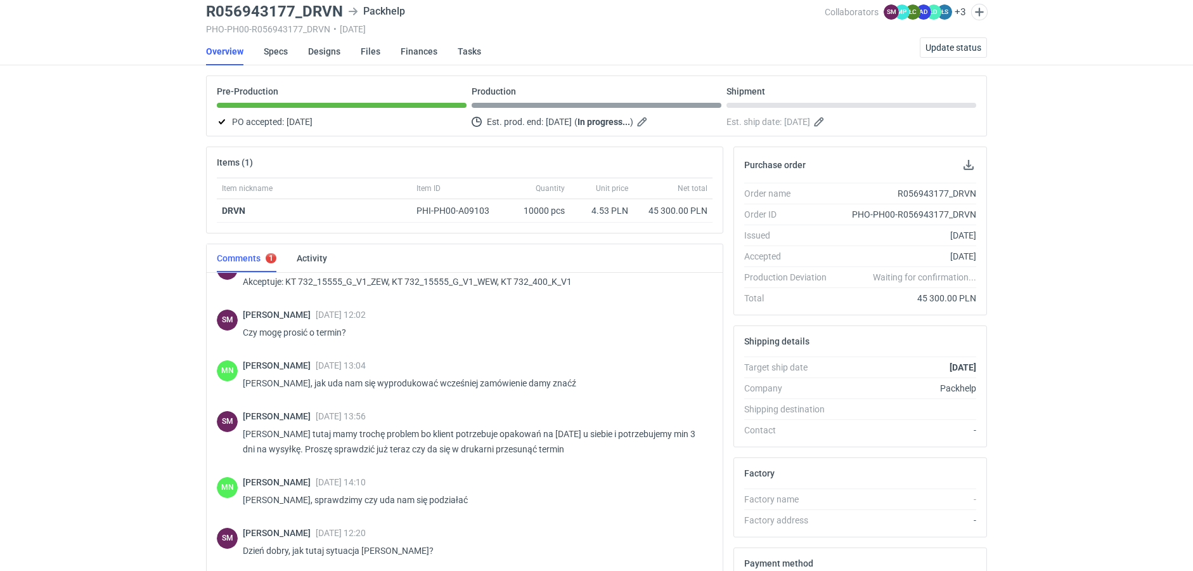
click at [1105, 391] on div "RFQs Specs Designs Items Orders Customers Tools Analytics 99+ 99+ MN [PERSON_NA…" at bounding box center [596, 238] width 1193 height 571
click at [968, 48] on span "Update status" at bounding box center [954, 47] width 56 height 9
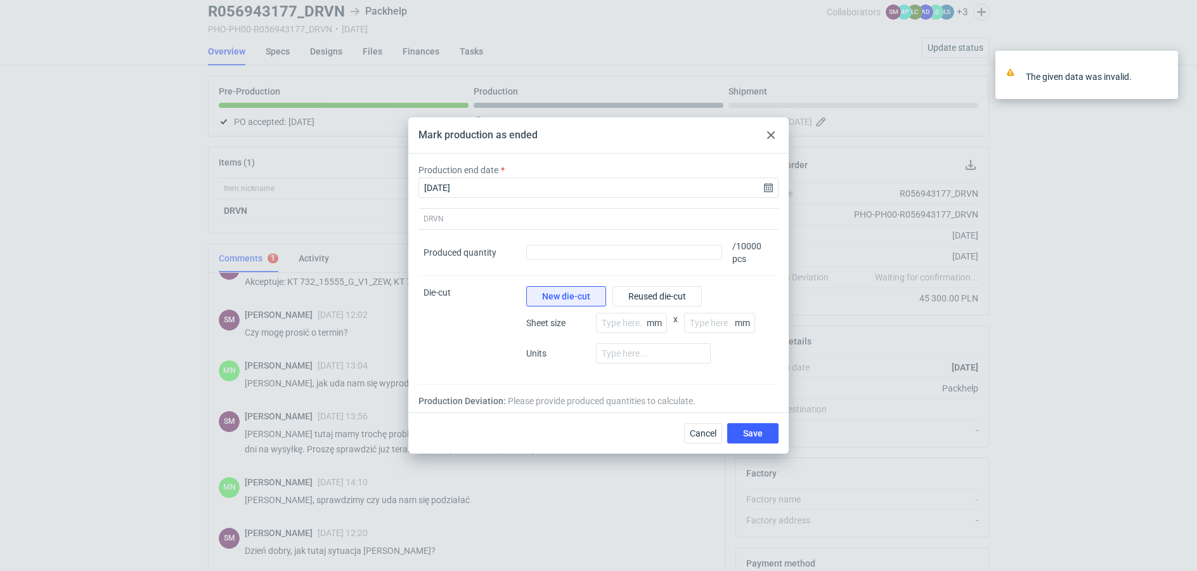
click at [775, 133] on div at bounding box center [770, 134] width 15 height 15
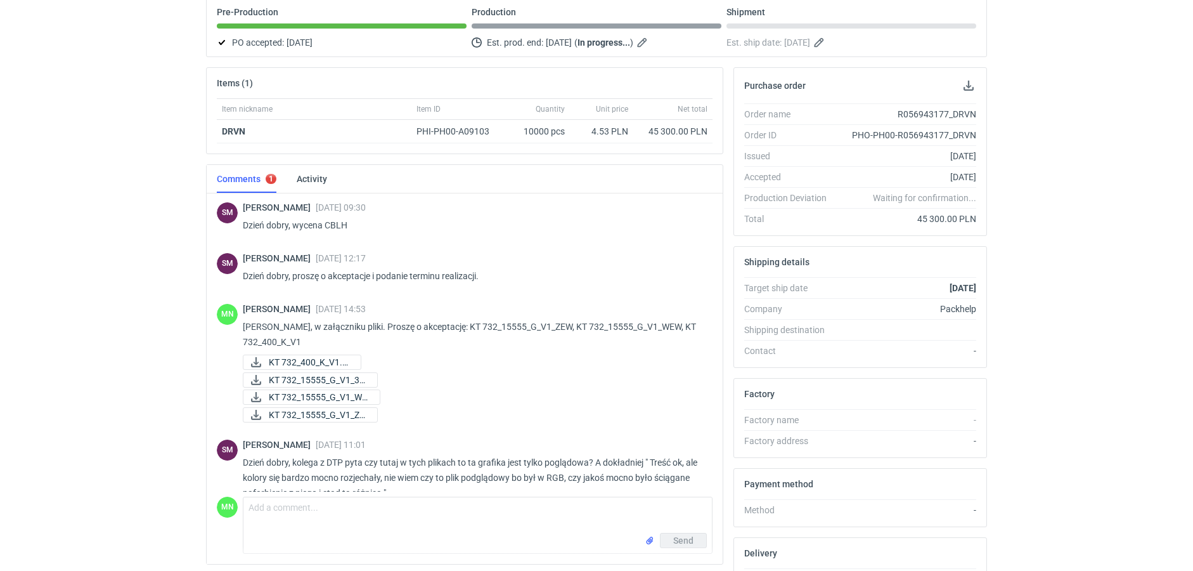
scroll to position [0, 0]
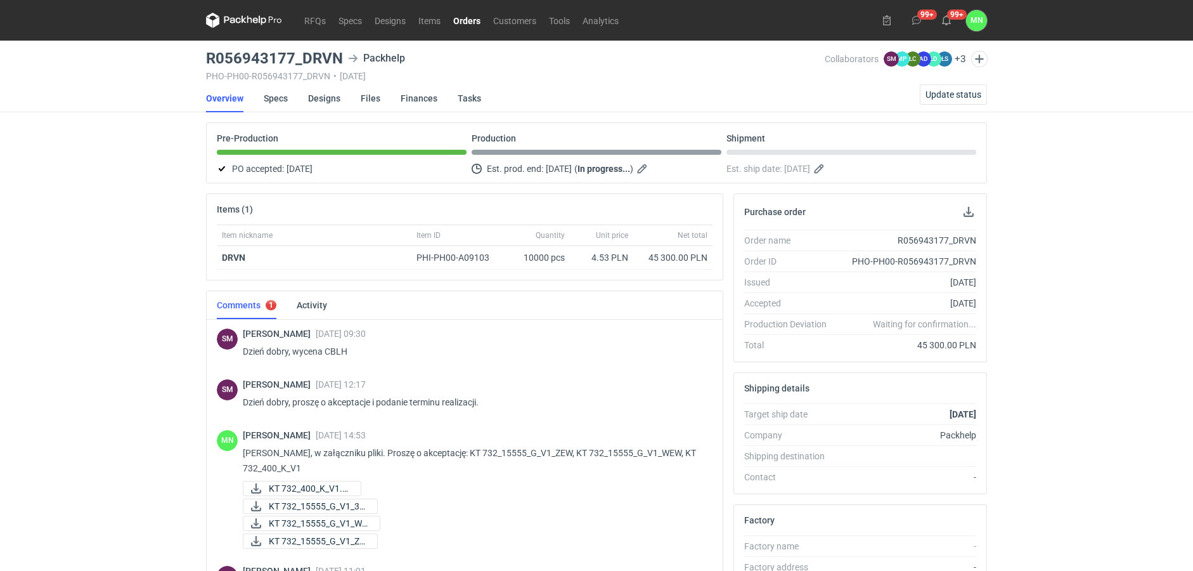
drag, startPoint x: 475, startPoint y: 18, endPoint x: 476, endPoint y: 24, distance: 6.4
click at [475, 18] on link "Orders" at bounding box center [467, 20] width 40 height 15
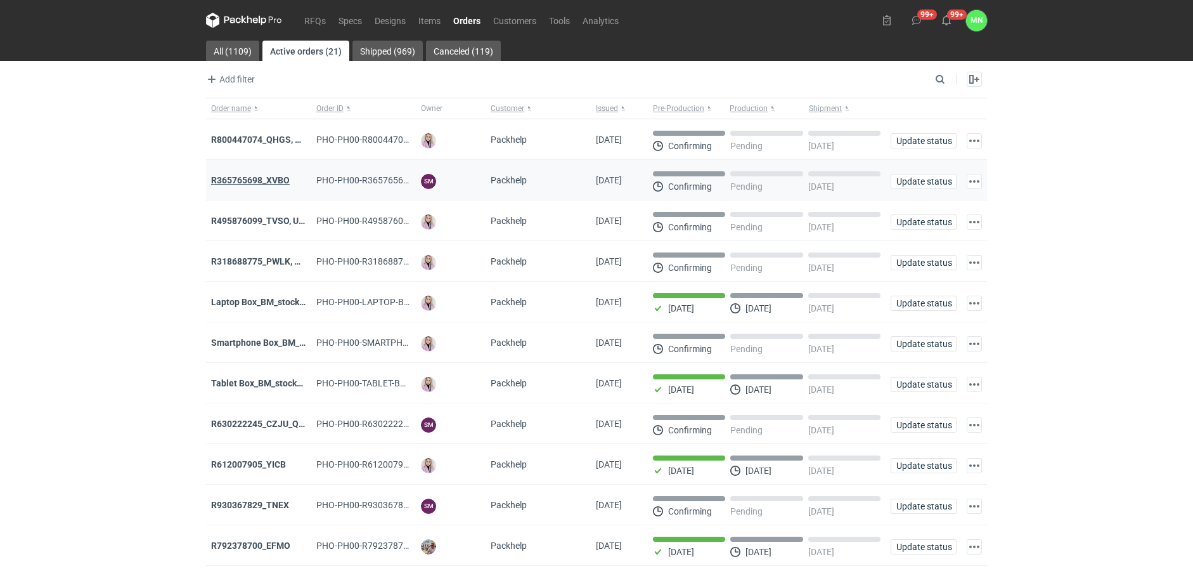
click at [270, 183] on strong "R365765698_XVBO" at bounding box center [250, 180] width 79 height 10
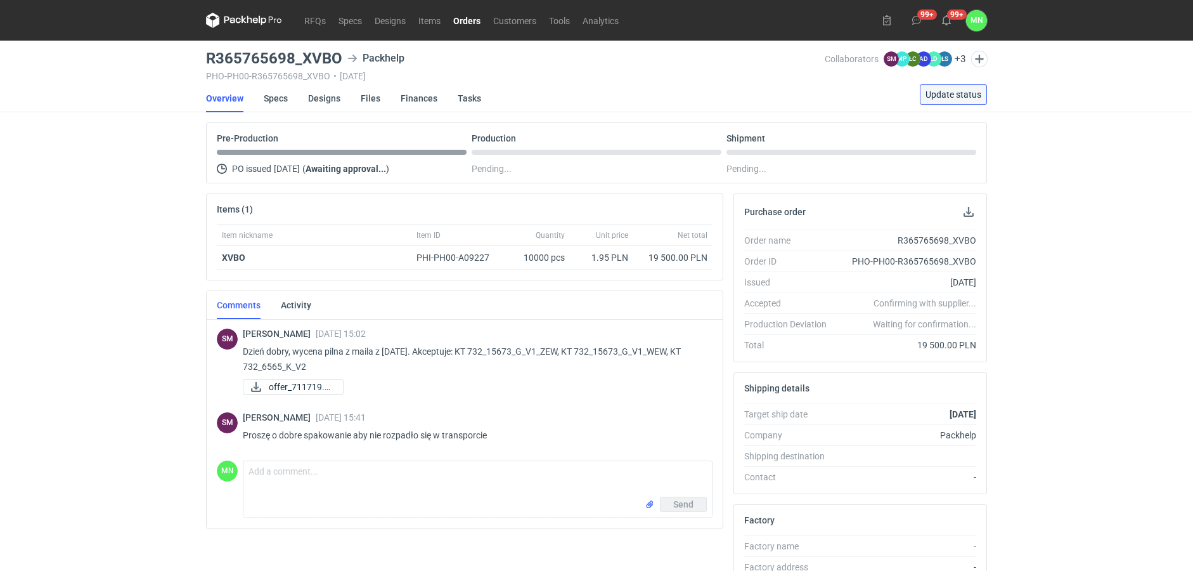
click at [969, 94] on span "Update status" at bounding box center [954, 94] width 56 height 9
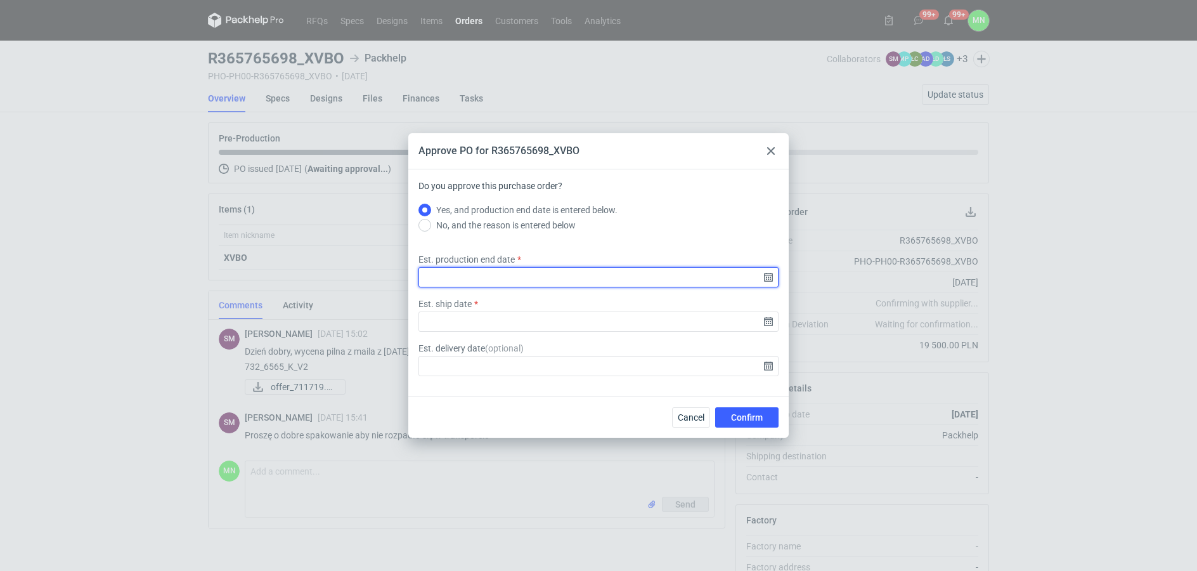
click at [769, 276] on input "Est. production end date" at bounding box center [598, 277] width 360 height 20
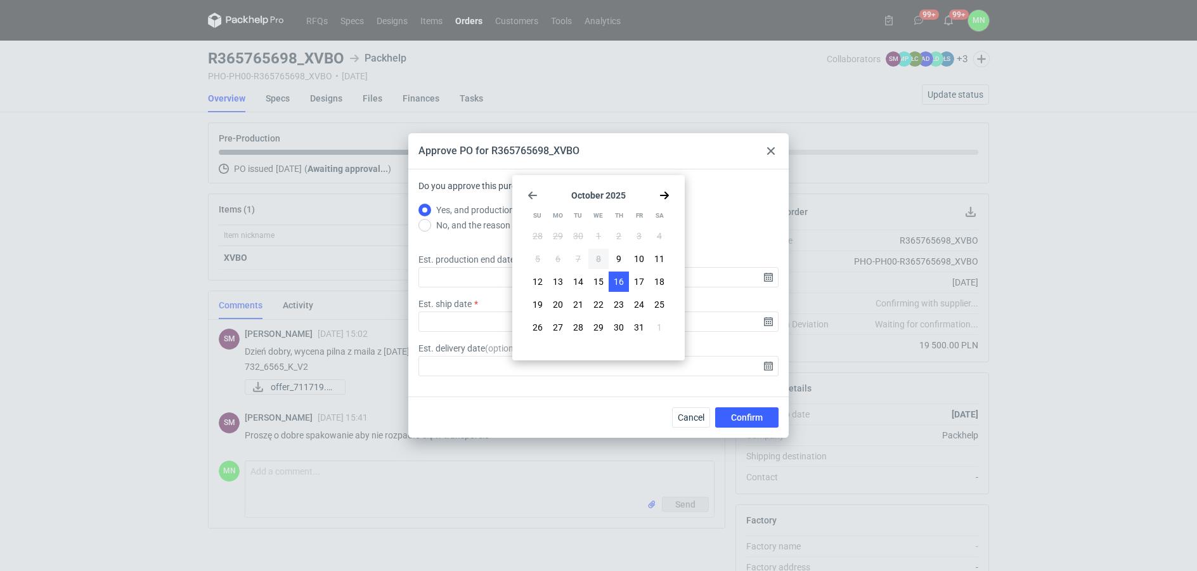
click at [619, 286] on span "16" at bounding box center [619, 281] width 10 height 13
type input "[DATE]"
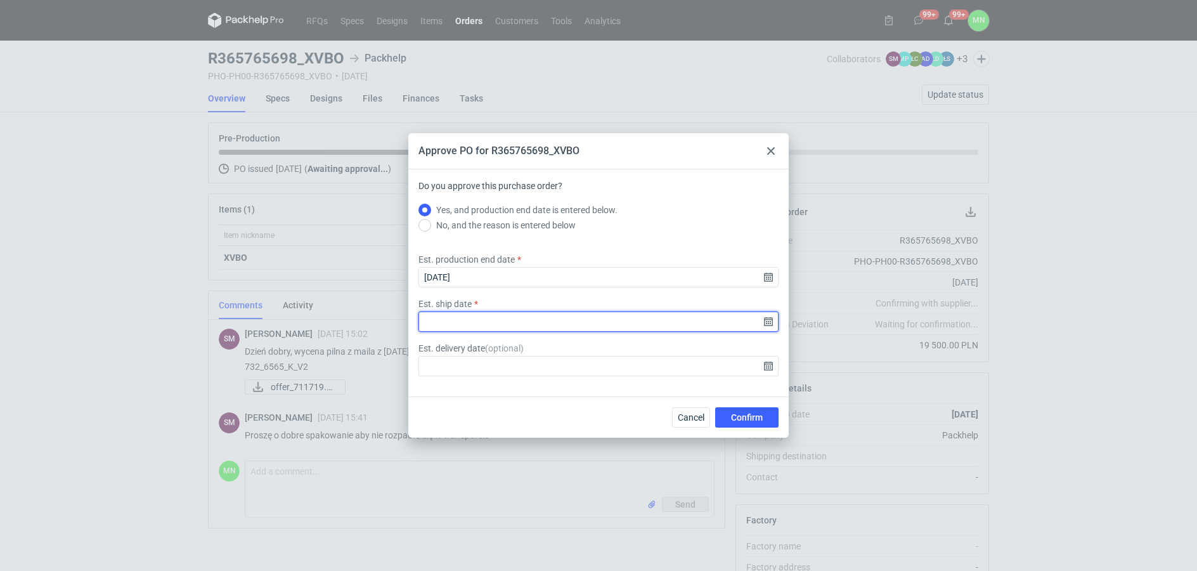
click at [770, 319] on input "Est. ship date" at bounding box center [598, 321] width 360 height 20
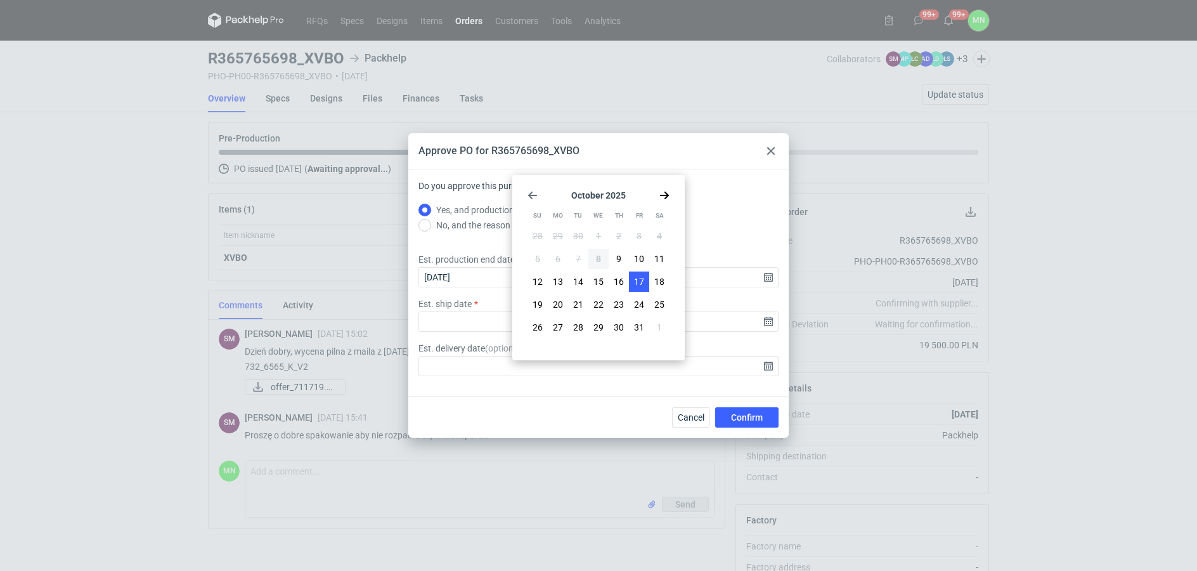
click at [638, 278] on span "17" at bounding box center [639, 281] width 10 height 13
type input "[DATE]"
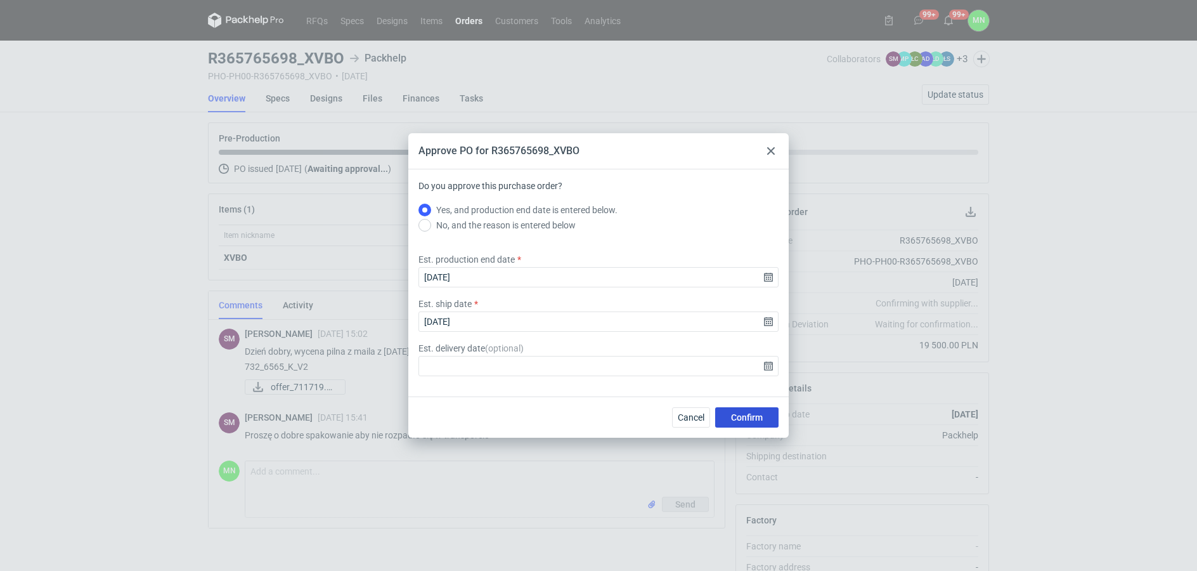
click at [770, 413] on button "Confirm" at bounding box center [746, 417] width 63 height 20
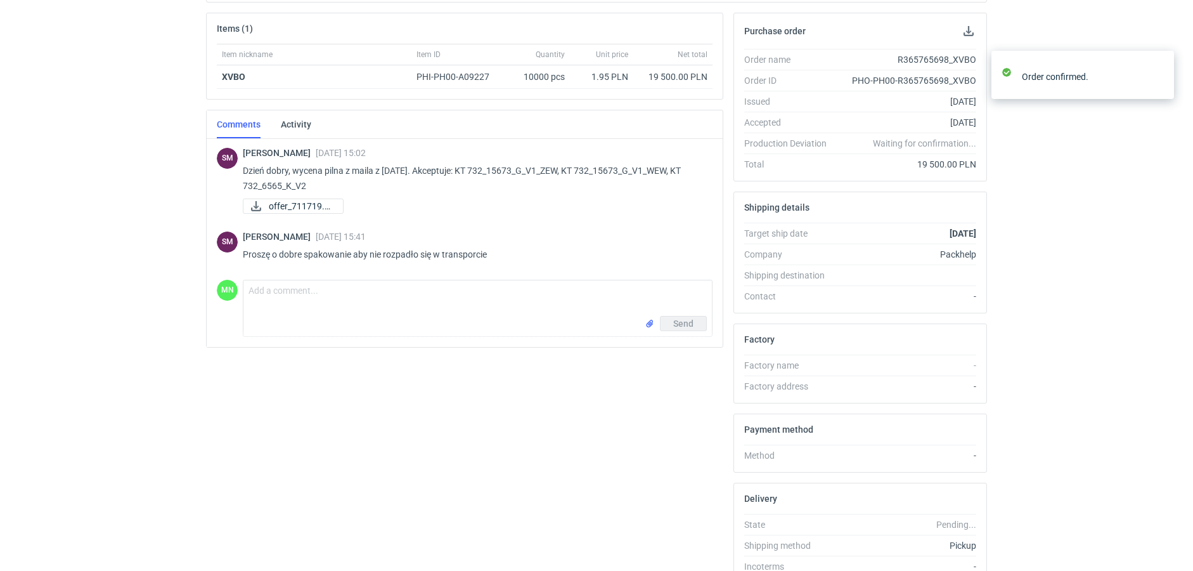
scroll to position [238, 0]
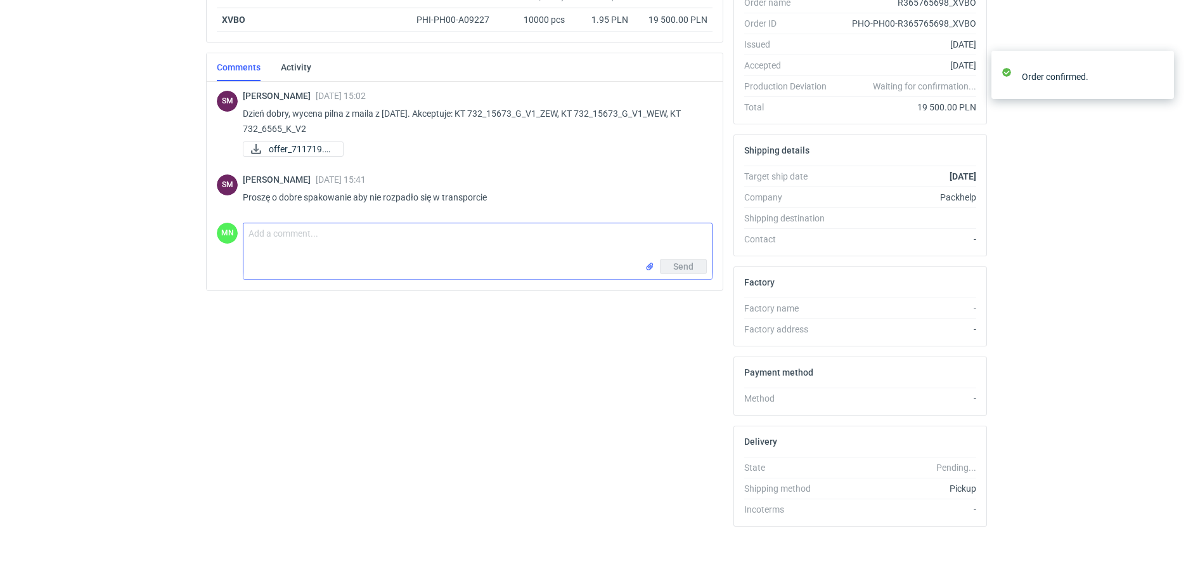
click at [350, 247] on textarea "Comment message" at bounding box center [477, 241] width 469 height 36
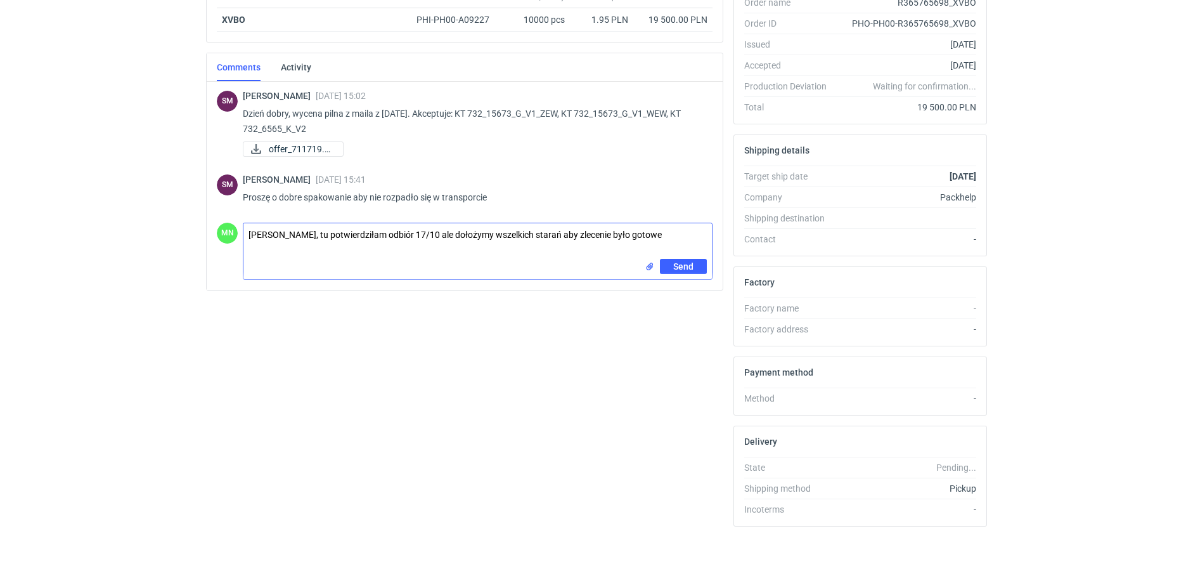
click at [677, 235] on textarea "[PERSON_NAME], tu potwierdziłam odbiór 17/10 ale dołożymy wszelkich starań aby …" at bounding box center [477, 241] width 469 height 36
type textarea "[PERSON_NAME], tu potwierdziłam odbiór 17/10 ale dołożymy wszelkich starań aby …"
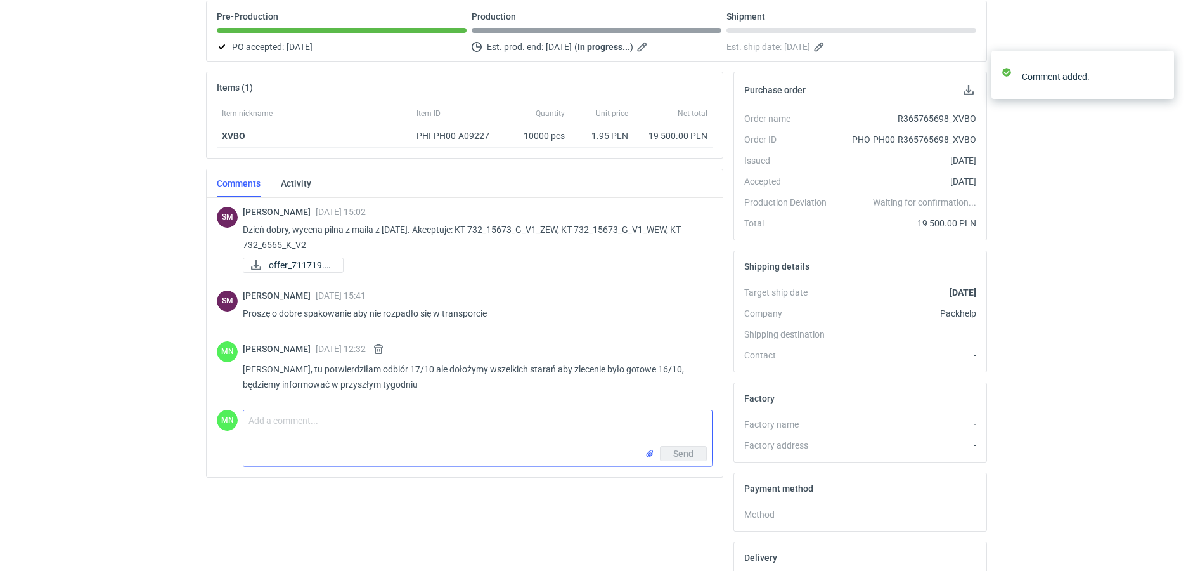
scroll to position [0, 0]
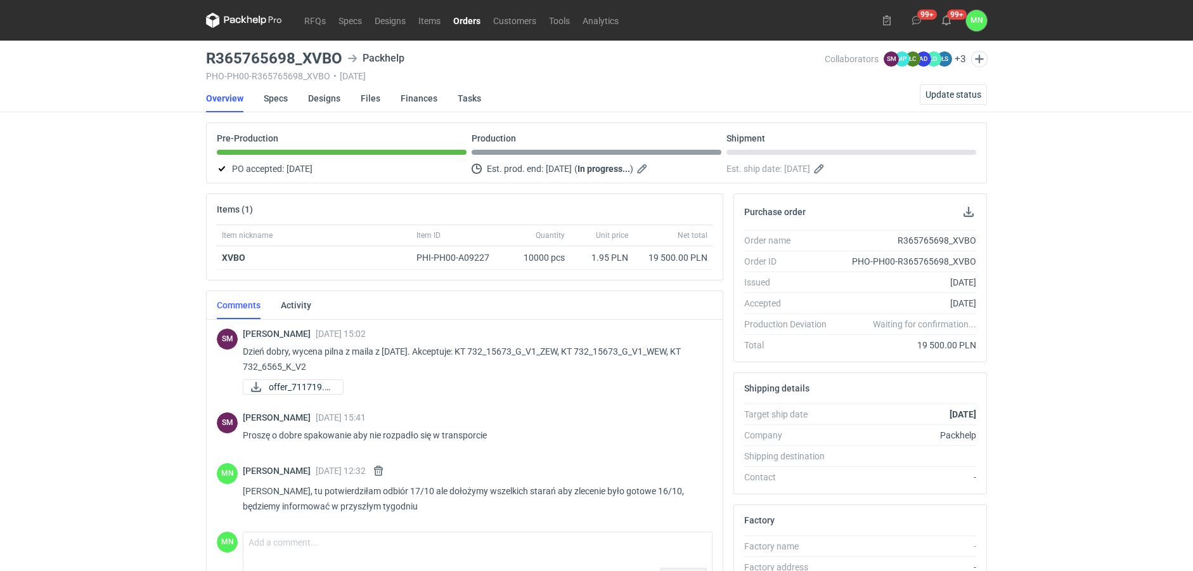
click at [464, 15] on link "Orders" at bounding box center [467, 20] width 40 height 15
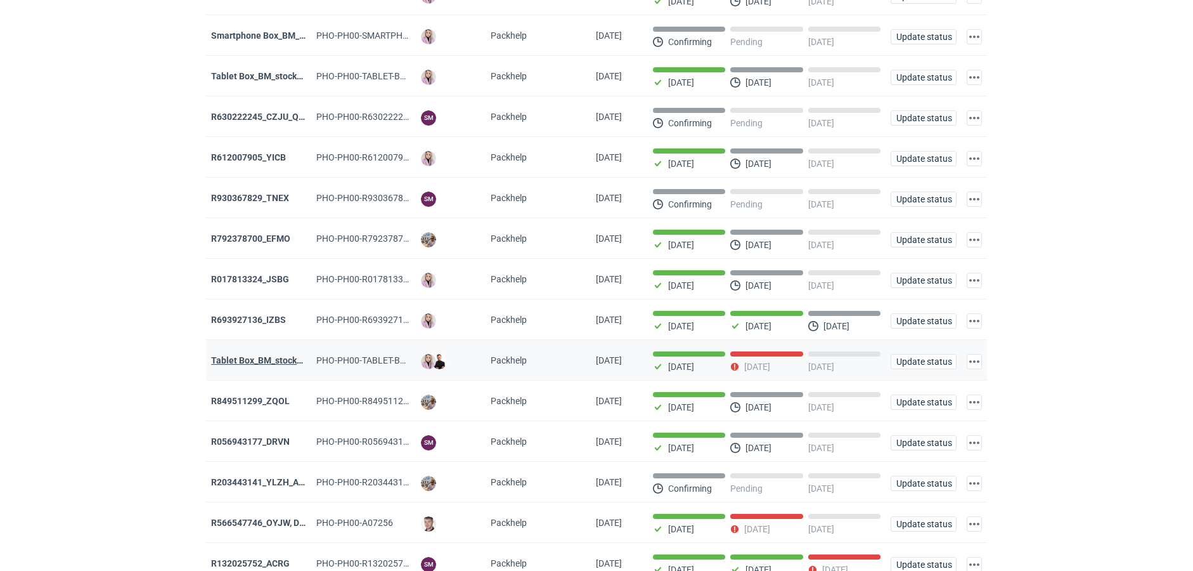
scroll to position [317, 0]
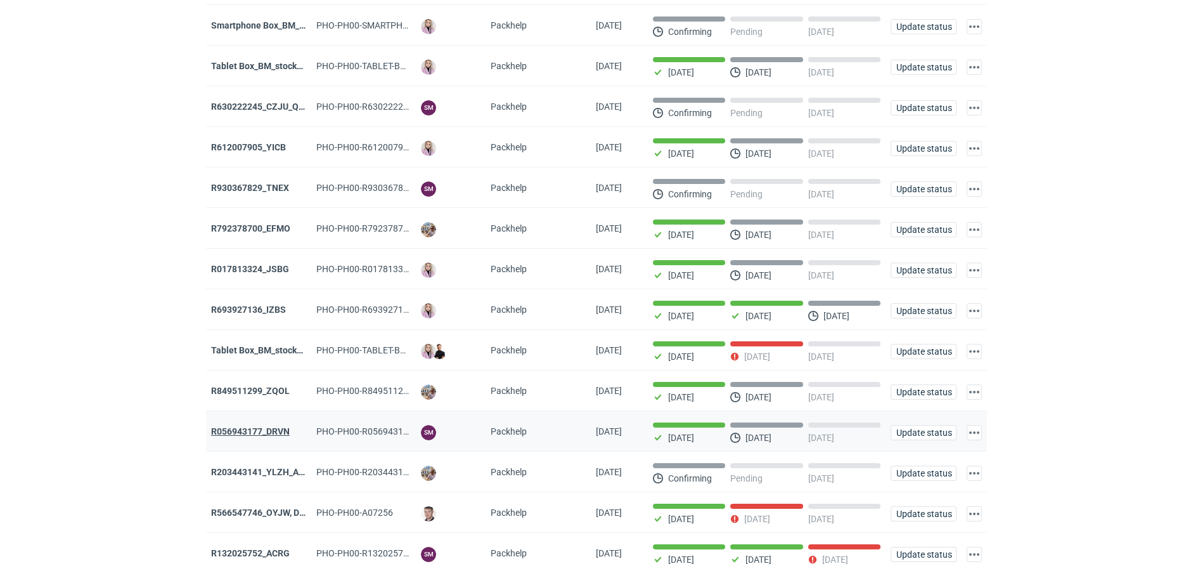
click at [282, 436] on strong "R056943177_DRVN" at bounding box center [250, 431] width 79 height 10
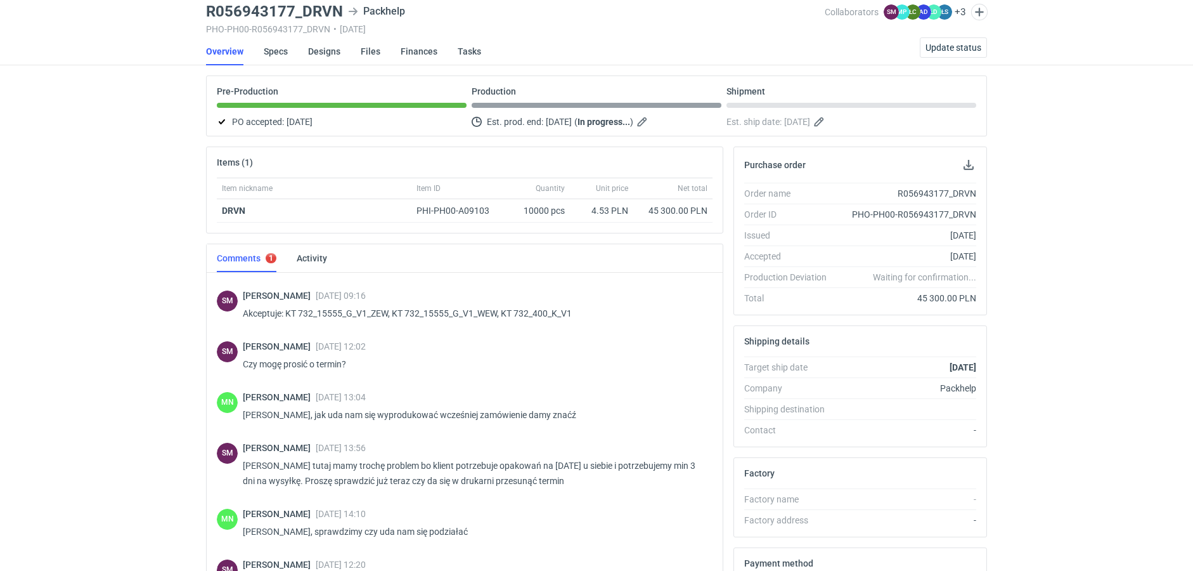
scroll to position [590, 0]
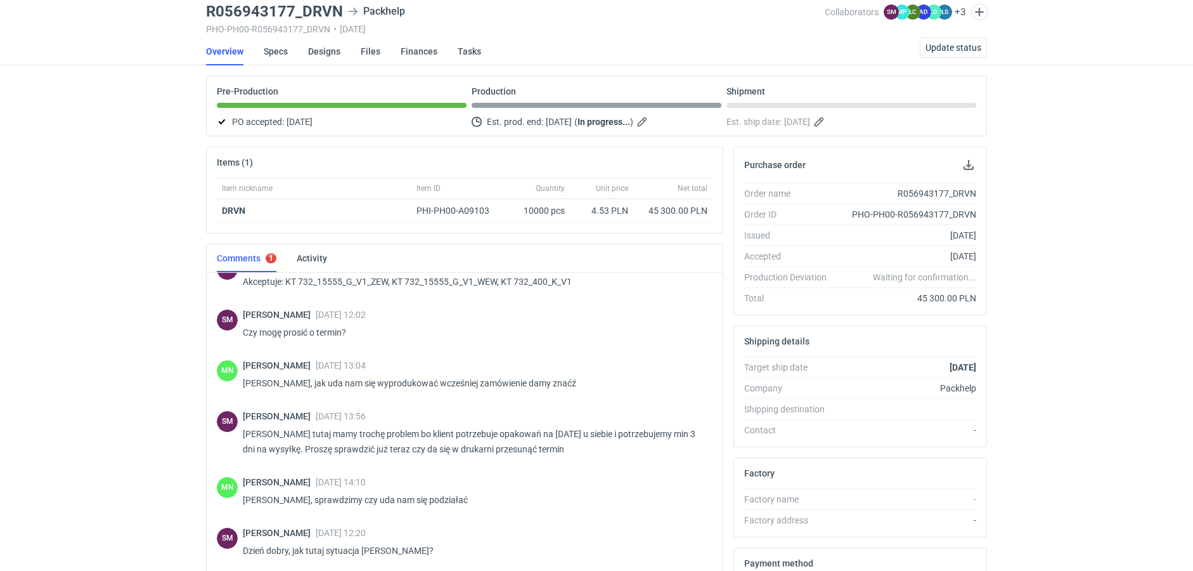
click at [1084, 472] on div "RFQs Specs Designs Items Orders Customers Tools Analytics 99+ 99+ MN [PERSON_NA…" at bounding box center [596, 238] width 1193 height 571
